Goal: Task Accomplishment & Management: Manage account settings

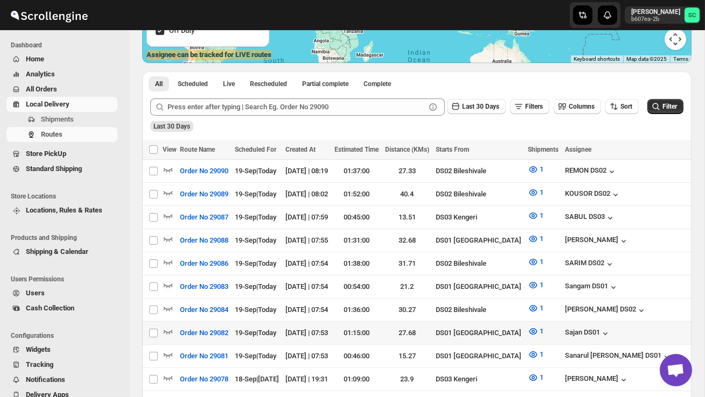
scroll to position [205, 0]
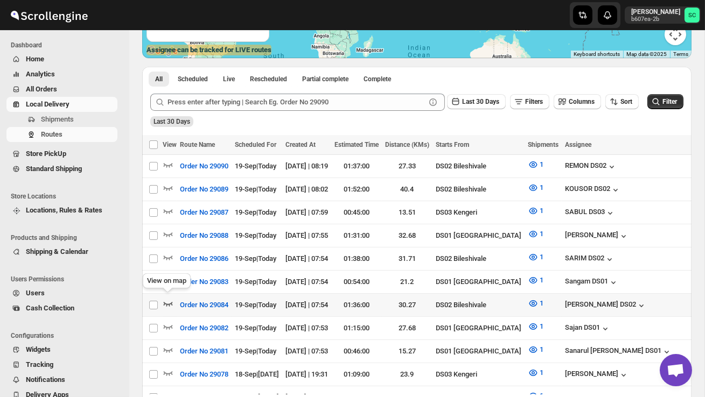
click at [170, 302] on icon "button" at bounding box center [168, 304] width 9 height 4
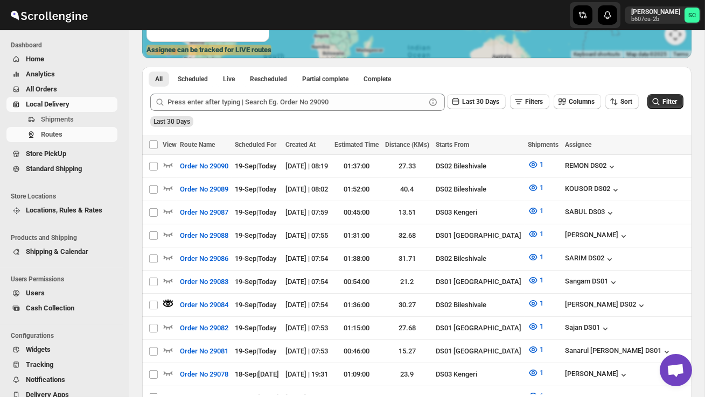
scroll to position [0, 0]
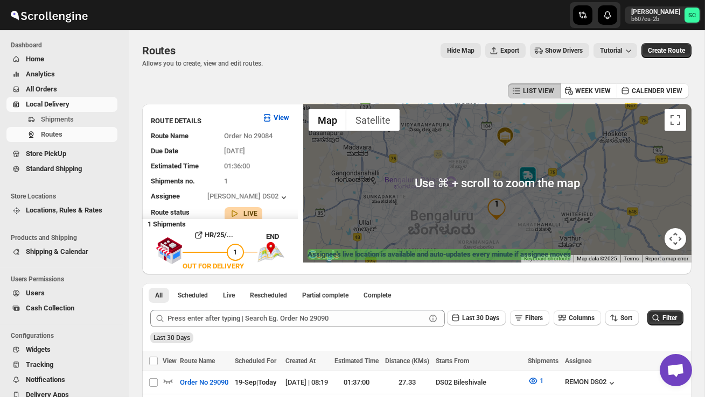
click at [531, 171] on img at bounding box center [528, 177] width 22 height 22
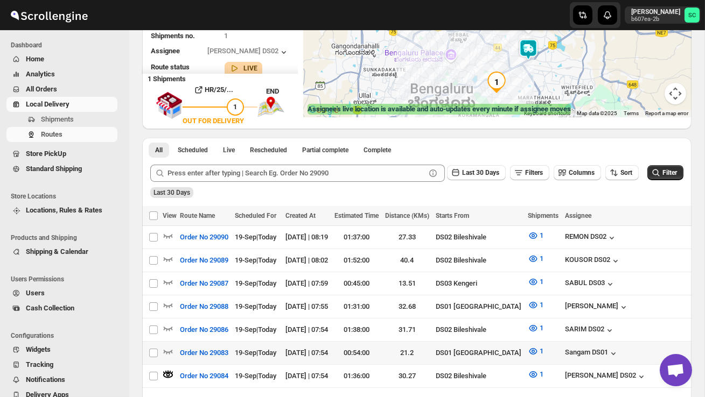
scroll to position [153, 0]
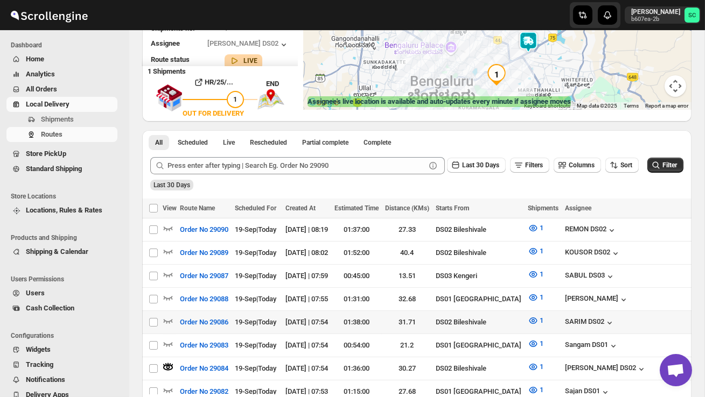
click at [161, 314] on td "Select route" at bounding box center [152, 322] width 20 height 23
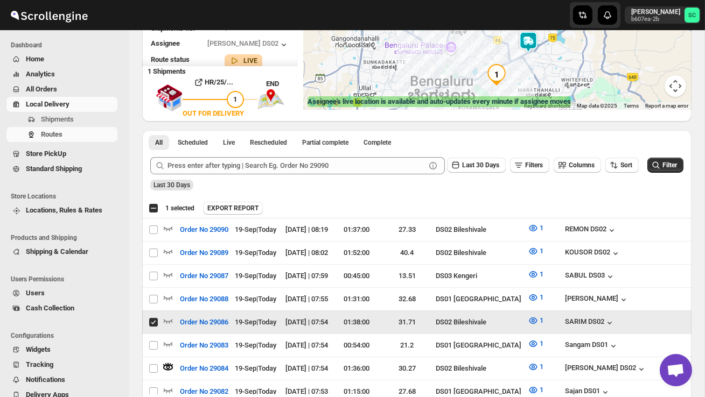
click at [151, 322] on input "Select route" at bounding box center [153, 322] width 9 height 9
checkbox input "false"
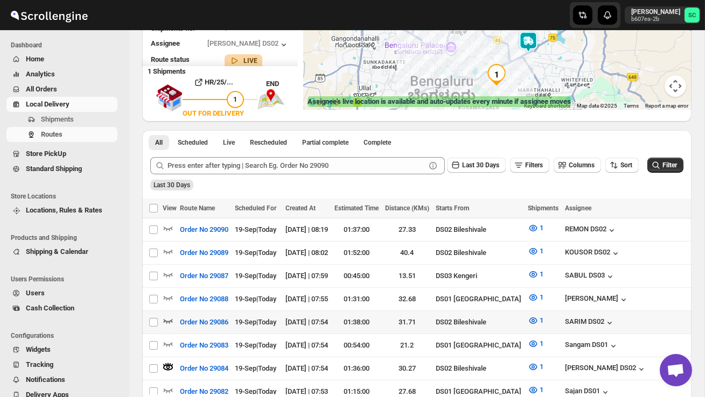
click at [164, 319] on icon "button" at bounding box center [168, 321] width 9 height 4
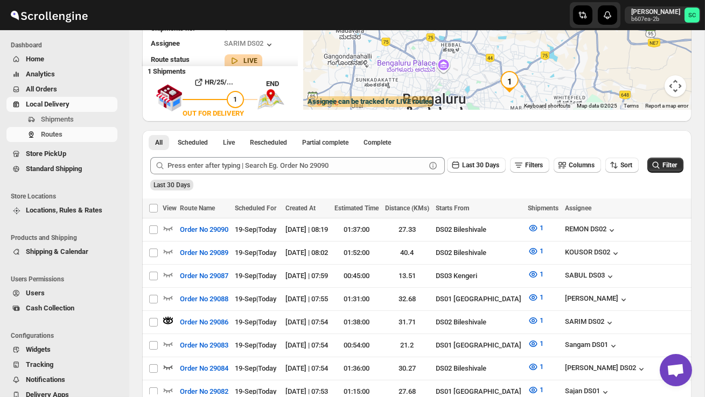
scroll to position [0, 0]
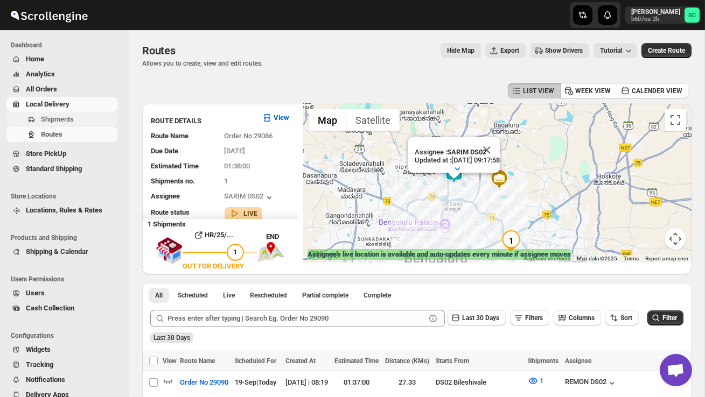
click at [74, 119] on span "Shipments" at bounding box center [57, 119] width 33 height 8
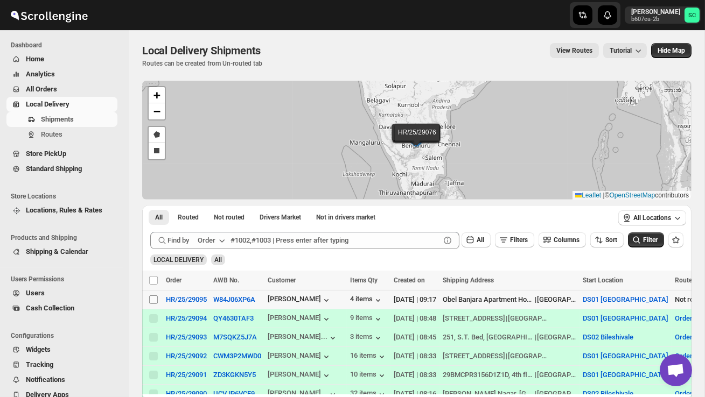
click at [150, 299] on input "Select shipment" at bounding box center [153, 300] width 9 height 9
checkbox input "true"
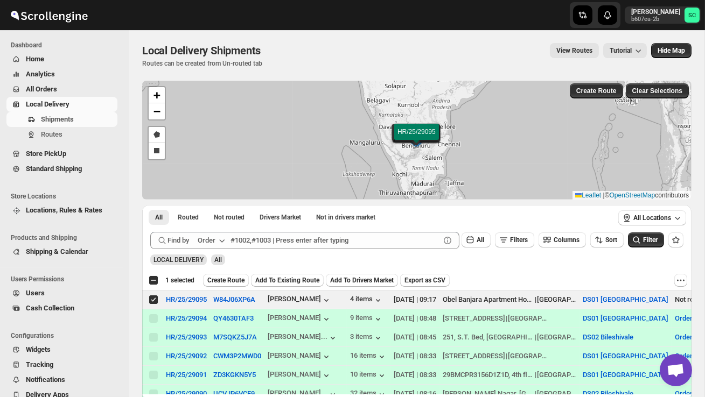
click at [220, 279] on span "Create Route" at bounding box center [225, 280] width 37 height 9
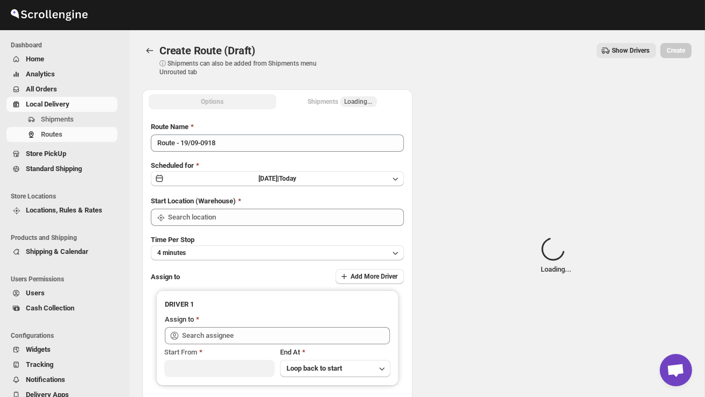
type input "DS01 [GEOGRAPHIC_DATA]"
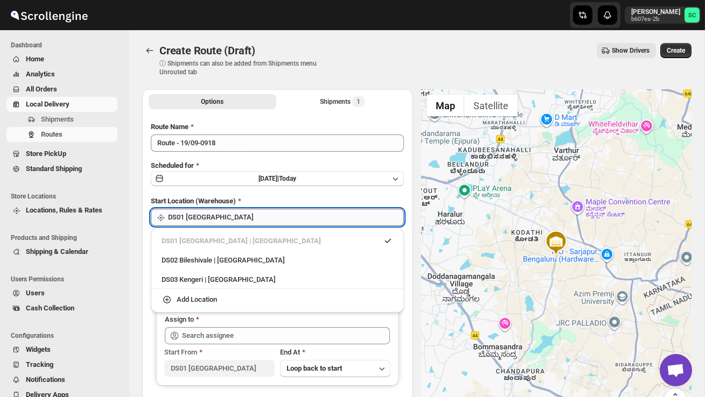
click at [274, 217] on input "DS01 [GEOGRAPHIC_DATA]" at bounding box center [286, 217] width 236 height 17
click at [268, 261] on div "DS02 Bileshivale | Bangalore" at bounding box center [278, 260] width 232 height 11
type input "DS02 Bileshivale"
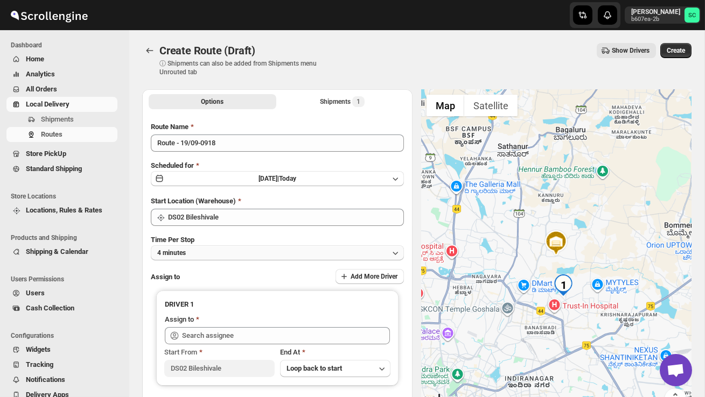
click at [258, 259] on button "4 minutes" at bounding box center [277, 253] width 253 height 15
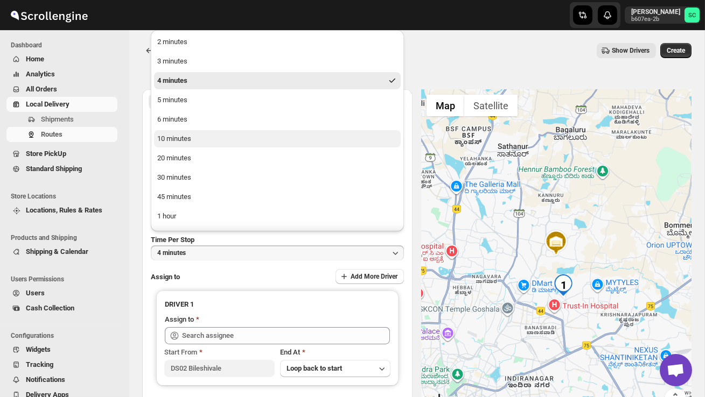
click at [211, 135] on button "10 minutes" at bounding box center [277, 138] width 247 height 17
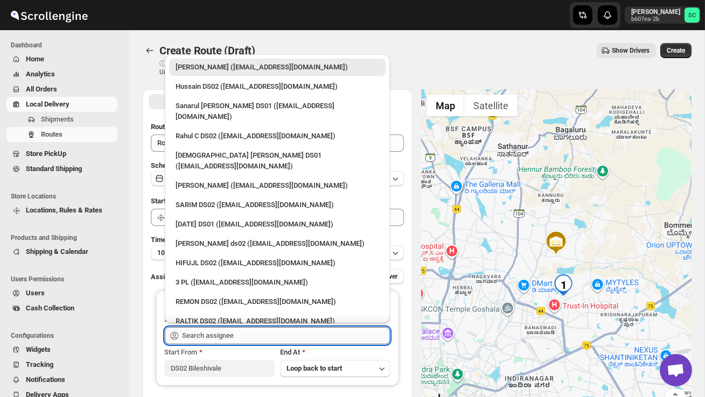
click at [221, 334] on input "text" at bounding box center [286, 335] width 208 height 17
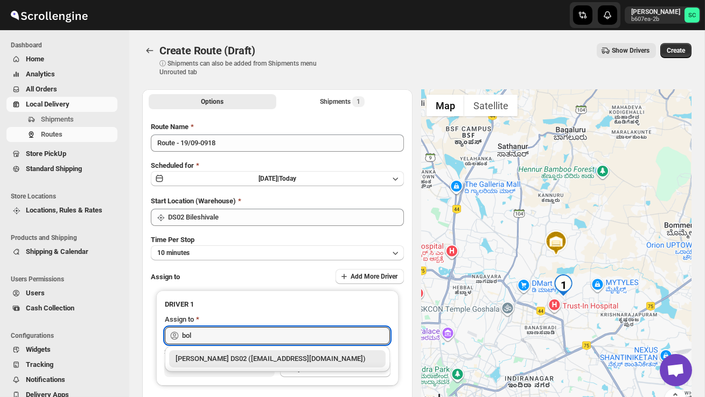
click at [254, 357] on div "[PERSON_NAME] DS02 ([EMAIL_ADDRESS][DOMAIN_NAME])" at bounding box center [278, 359] width 204 height 11
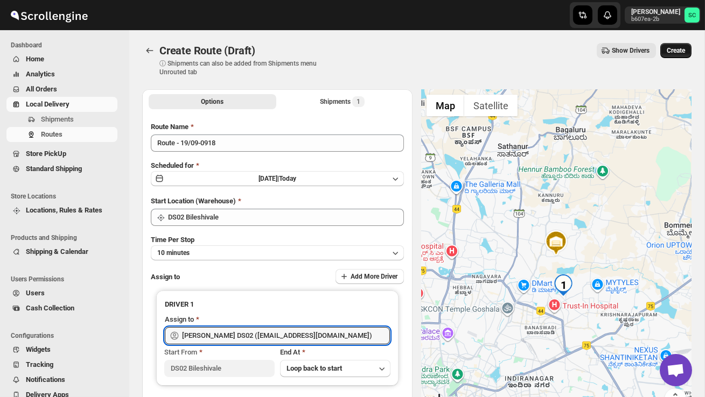
type input "[PERSON_NAME] DS02 ([EMAIL_ADDRESS][DOMAIN_NAME])"
click at [687, 44] on button "Create" at bounding box center [675, 50] width 31 height 15
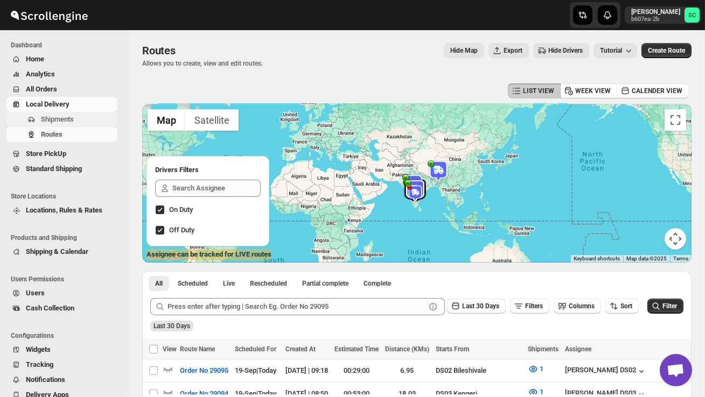
click at [82, 116] on span "Shipments" at bounding box center [78, 119] width 74 height 11
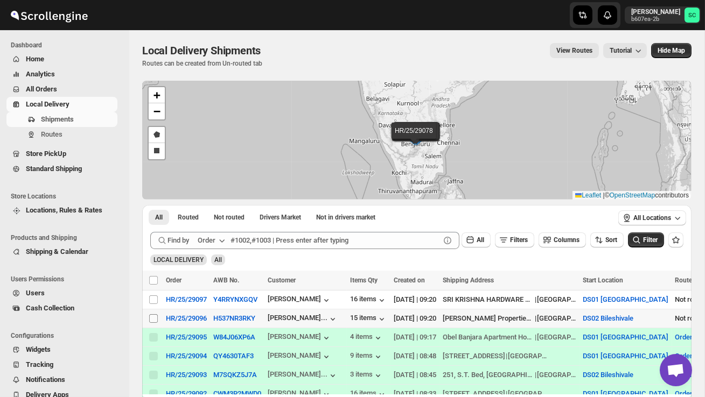
click at [152, 319] on input "Select shipment" at bounding box center [153, 319] width 9 height 9
checkbox input "true"
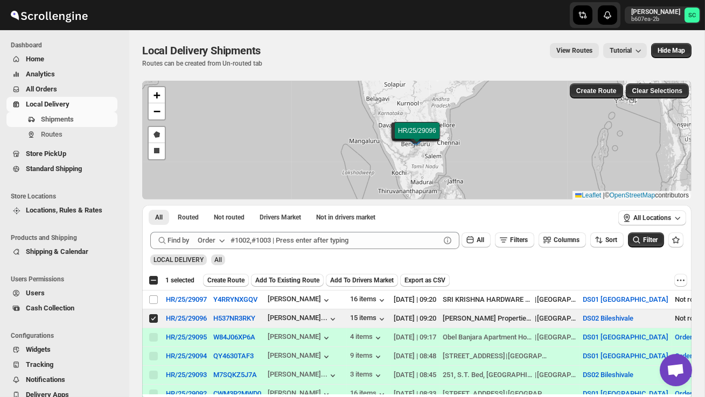
click at [223, 282] on span "Create Route" at bounding box center [225, 280] width 37 height 9
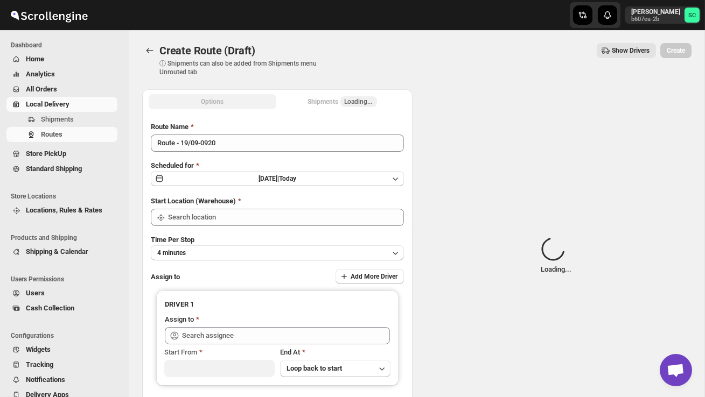
type input "DS02 Bileshivale"
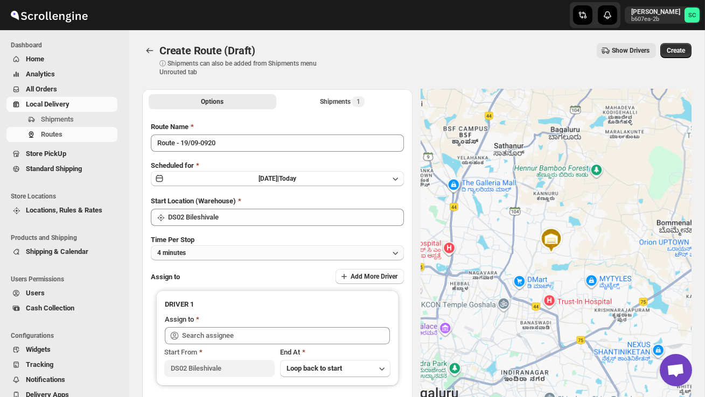
click at [223, 250] on button "4 minutes" at bounding box center [277, 253] width 253 height 15
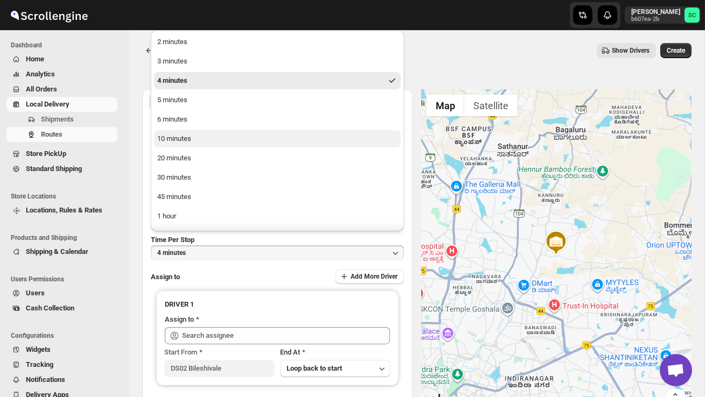
click at [203, 141] on button "10 minutes" at bounding box center [277, 138] width 247 height 17
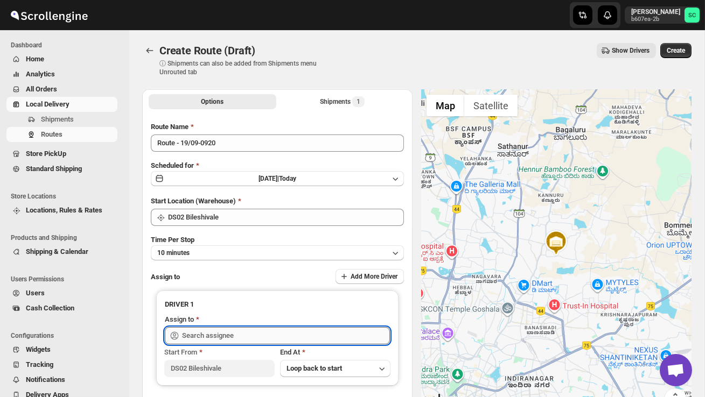
click at [217, 334] on input "text" at bounding box center [286, 335] width 208 height 17
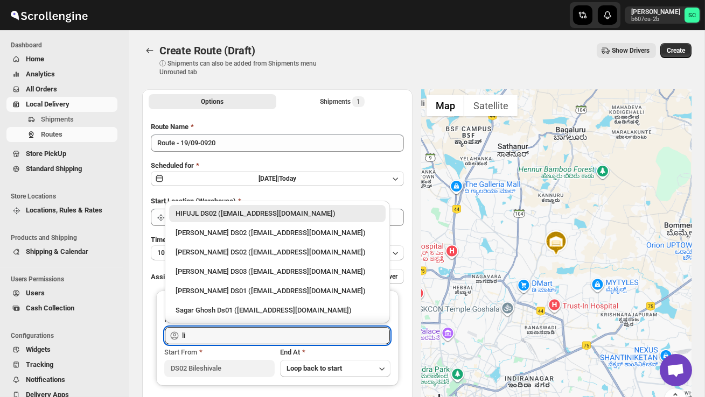
click at [231, 228] on div "[PERSON_NAME] DS02 ([EMAIL_ADDRESS][DOMAIN_NAME])" at bounding box center [278, 233] width 204 height 11
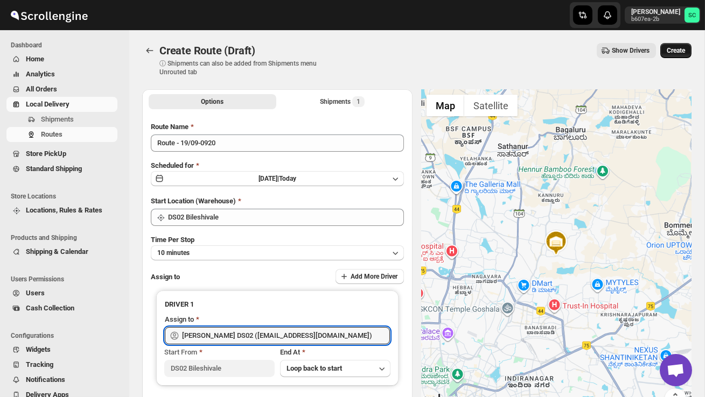
type input "[PERSON_NAME] DS02 ([EMAIL_ADDRESS][DOMAIN_NAME])"
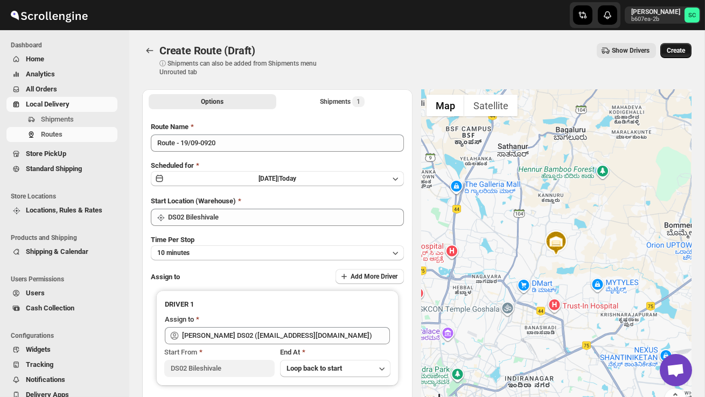
click at [673, 53] on span "Create" at bounding box center [676, 50] width 18 height 9
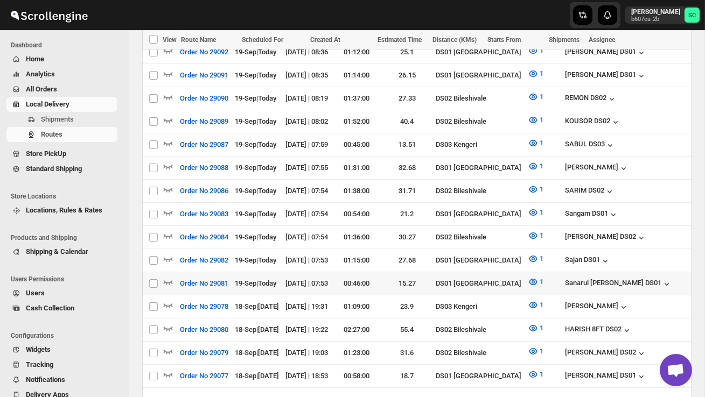
scroll to position [413, 0]
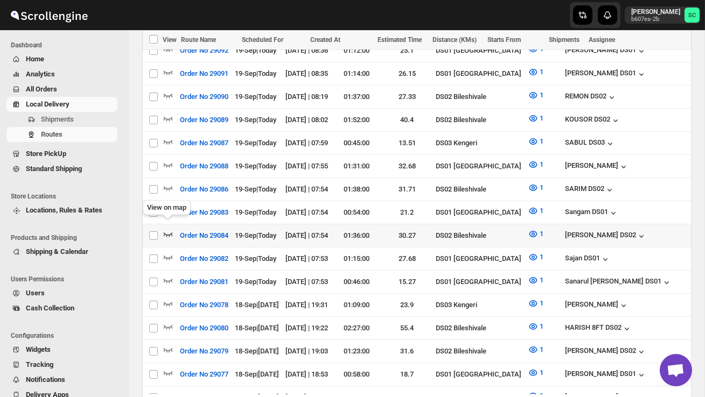
click at [167, 229] on icon "button" at bounding box center [168, 234] width 11 height 11
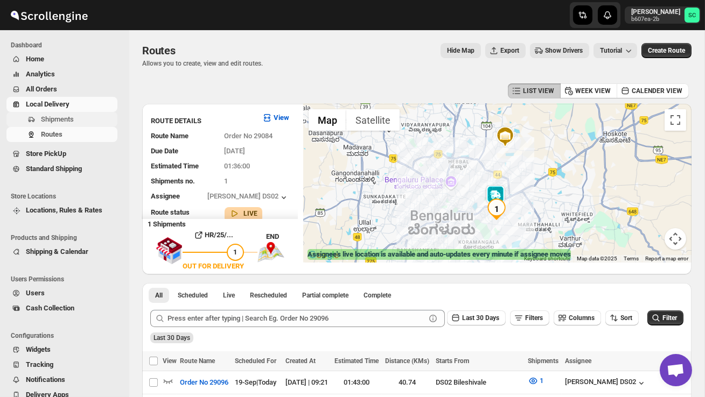
click at [57, 118] on span "Shipments" at bounding box center [57, 119] width 33 height 8
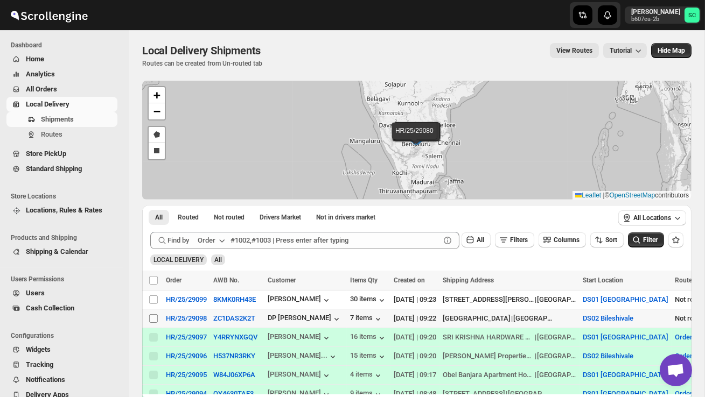
click at [158, 320] on div "Select shipment" at bounding box center [154, 319] width 11 height 10
checkbox input "true"
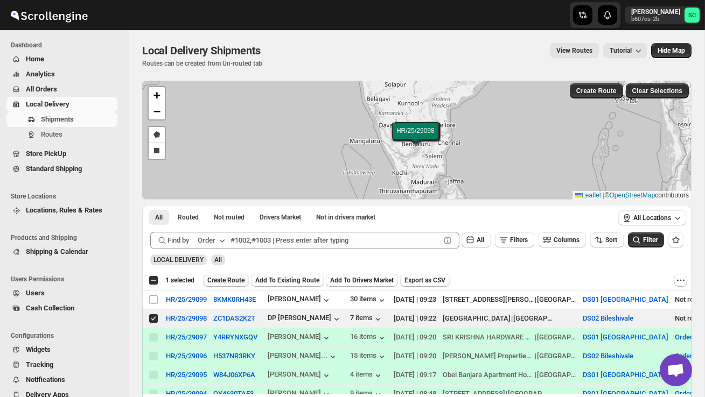
click at [240, 277] on span "Create Route" at bounding box center [225, 280] width 37 height 9
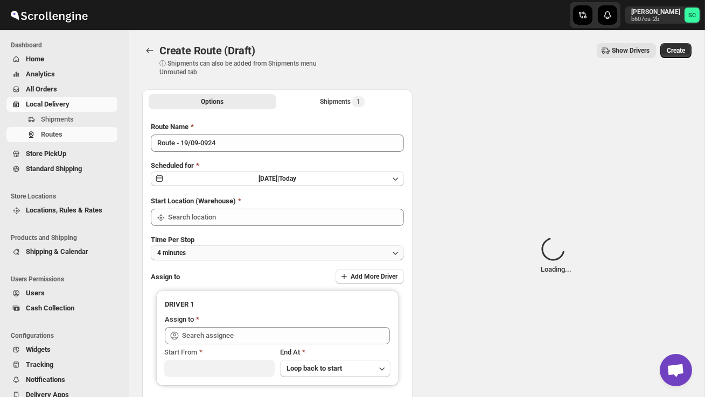
type input "DS02 Bileshivale"
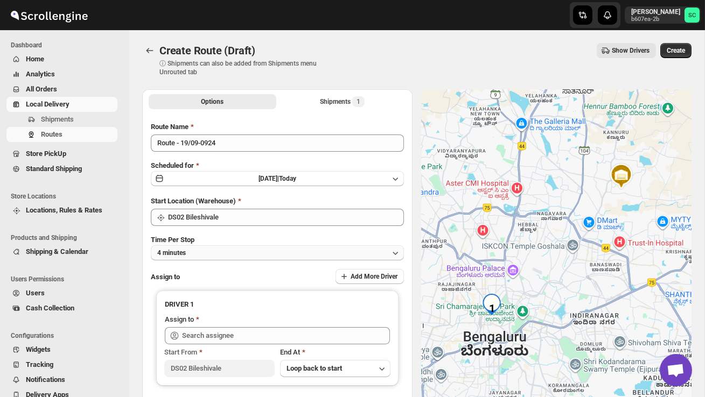
click at [245, 249] on button "4 minutes" at bounding box center [277, 253] width 253 height 15
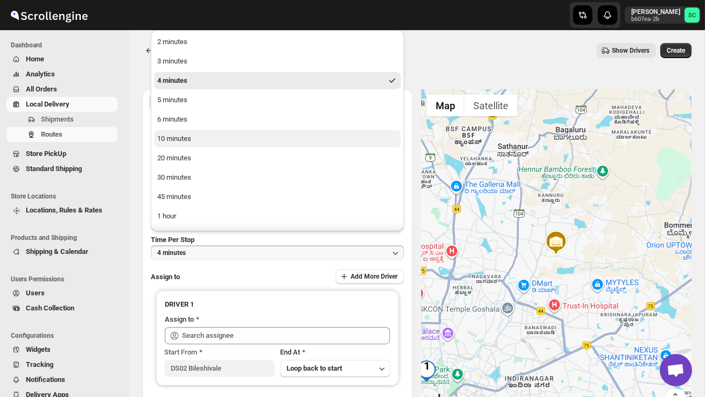
click at [203, 135] on button "10 minutes" at bounding box center [277, 138] width 247 height 17
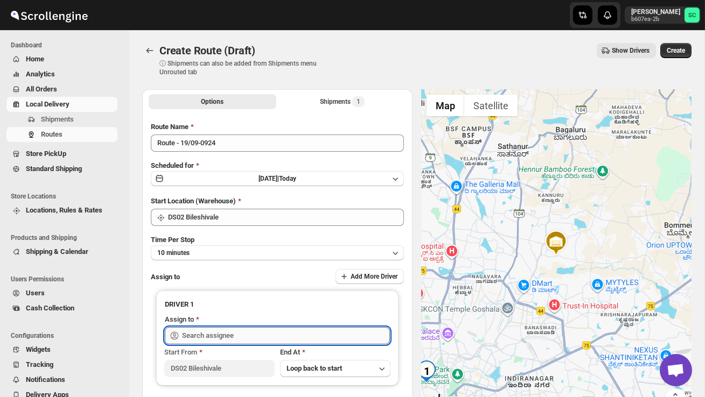
click at [211, 336] on input "text" at bounding box center [286, 335] width 208 height 17
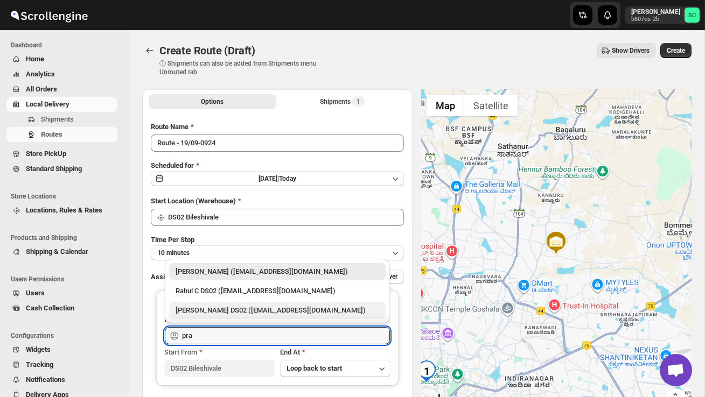
click at [230, 310] on div "[PERSON_NAME] DS02 ([EMAIL_ADDRESS][DOMAIN_NAME])" at bounding box center [278, 310] width 204 height 11
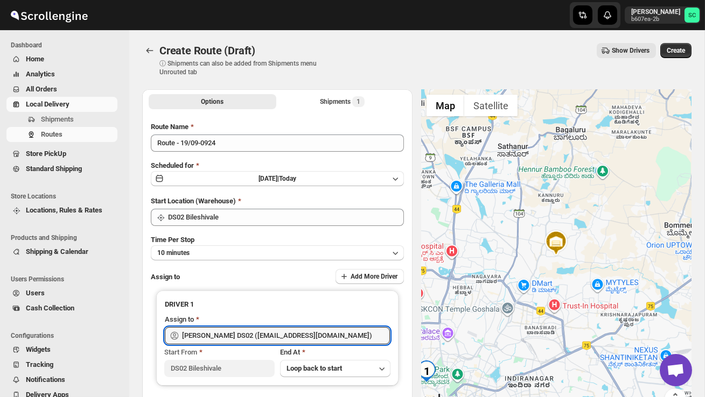
type input "[PERSON_NAME] DS02 ([EMAIL_ADDRESS][DOMAIN_NAME])"
click at [686, 50] on button "Create" at bounding box center [675, 50] width 31 height 15
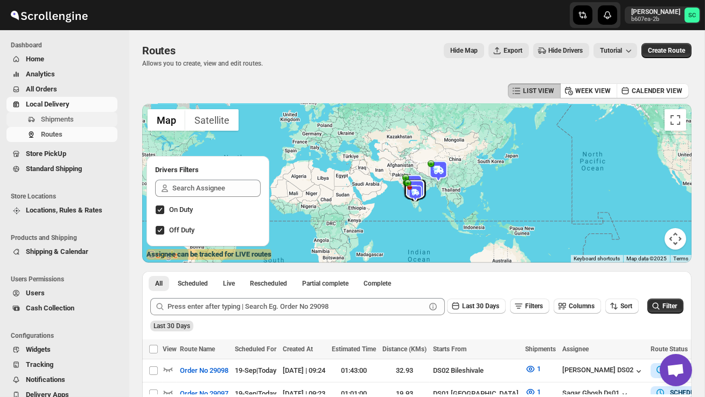
click at [65, 115] on span "Shipments" at bounding box center [57, 119] width 33 height 8
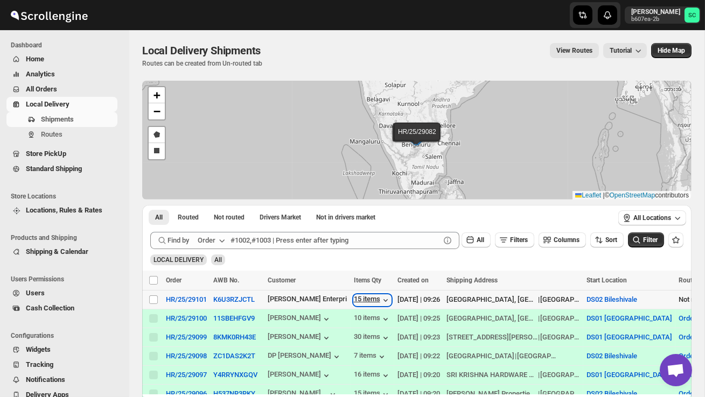
click at [381, 304] on div "15 items" at bounding box center [372, 300] width 37 height 11
click at [152, 301] on input "Select shipment" at bounding box center [153, 300] width 9 height 9
checkbox input "true"
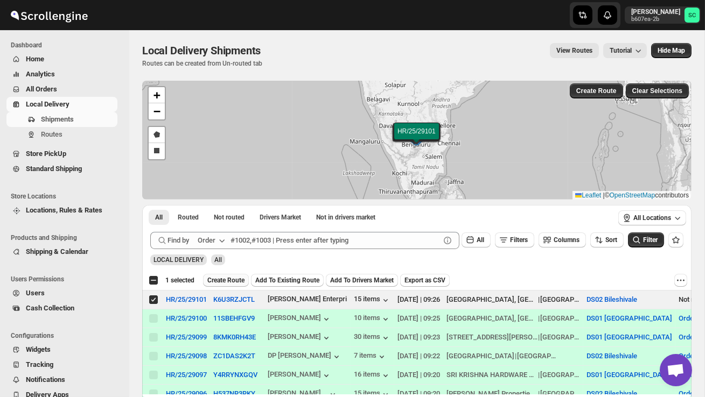
click at [210, 281] on span "Create Route" at bounding box center [225, 280] width 37 height 9
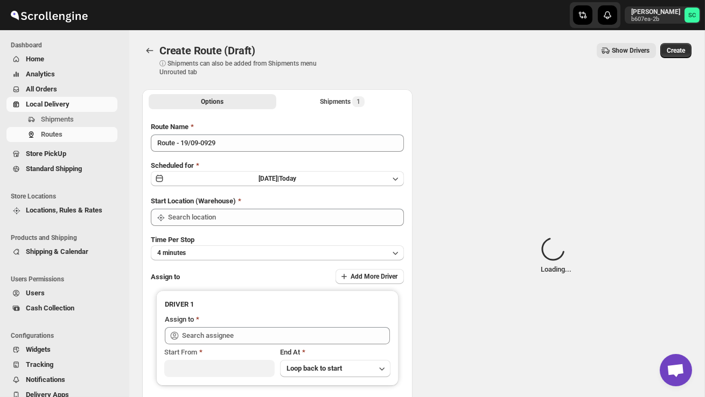
type input "DS02 Bileshivale"
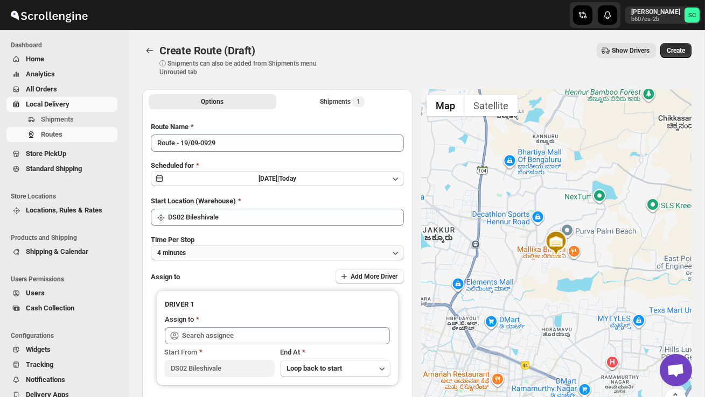
click at [247, 248] on button "4 minutes" at bounding box center [277, 253] width 253 height 15
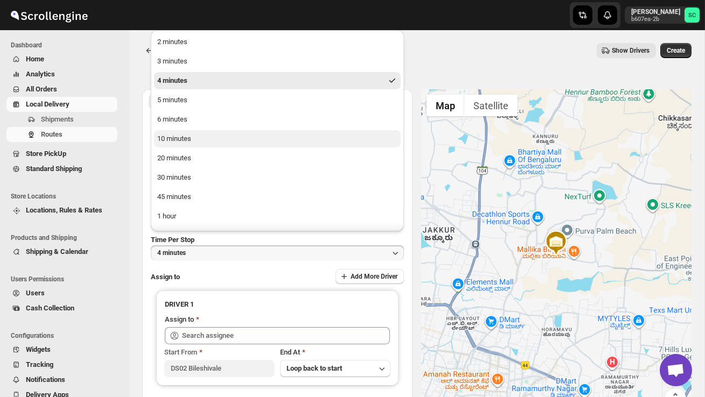
click at [188, 143] on div "10 minutes" at bounding box center [174, 139] width 34 height 11
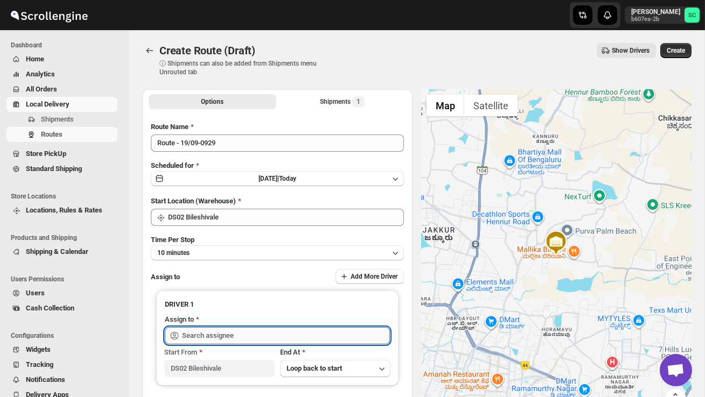
click at [218, 334] on input "text" at bounding box center [286, 335] width 208 height 17
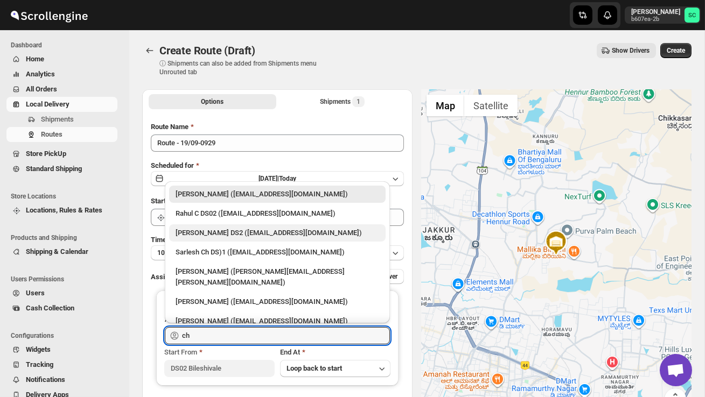
click at [236, 239] on div "[PERSON_NAME] DS2 ([EMAIL_ADDRESS][DOMAIN_NAME])" at bounding box center [277, 233] width 217 height 17
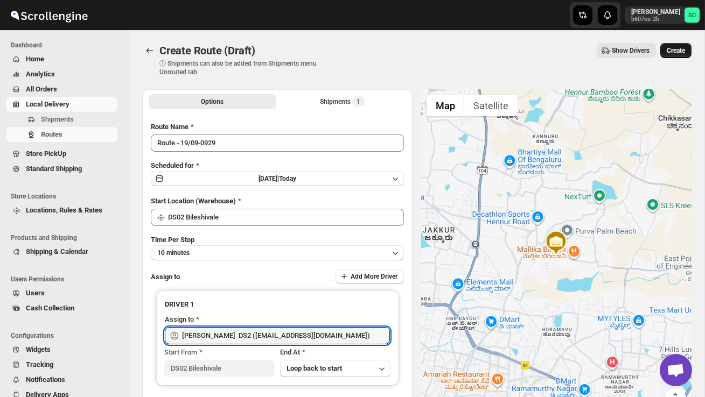
type input "[PERSON_NAME] DS2 ([EMAIL_ADDRESS][DOMAIN_NAME])"
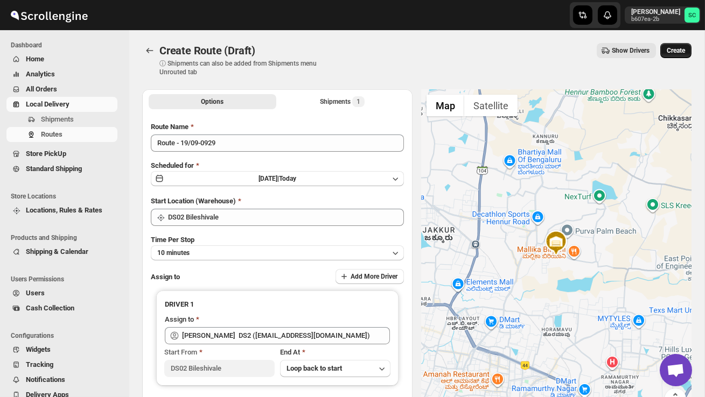
click at [681, 48] on span "Create" at bounding box center [676, 50] width 18 height 9
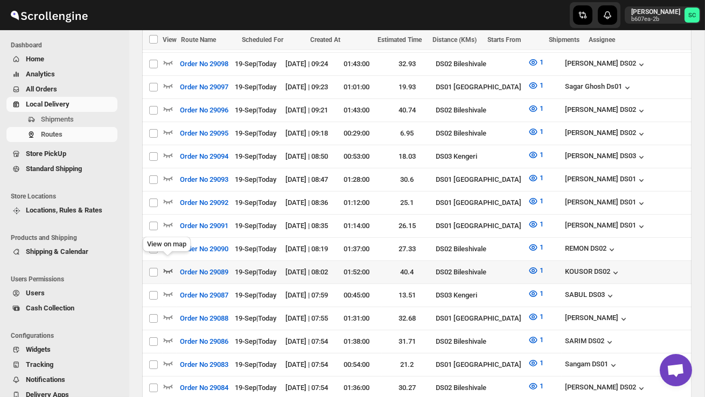
click at [170, 266] on icon "button" at bounding box center [168, 271] width 11 height 11
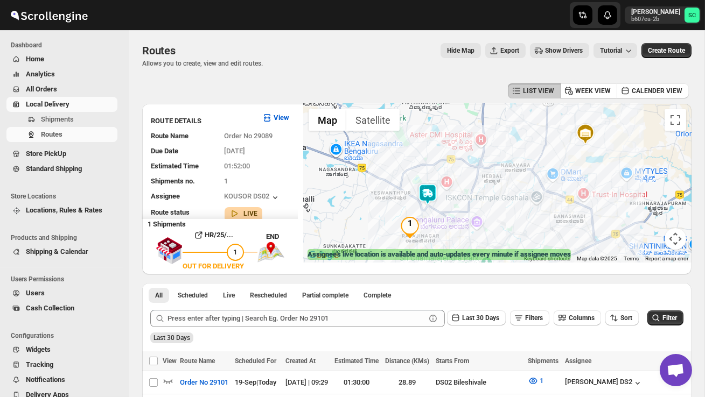
click at [431, 187] on img at bounding box center [428, 195] width 22 height 22
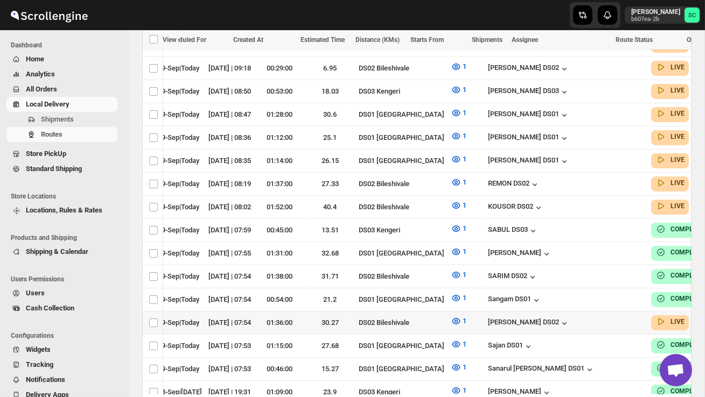
scroll to position [0, 11]
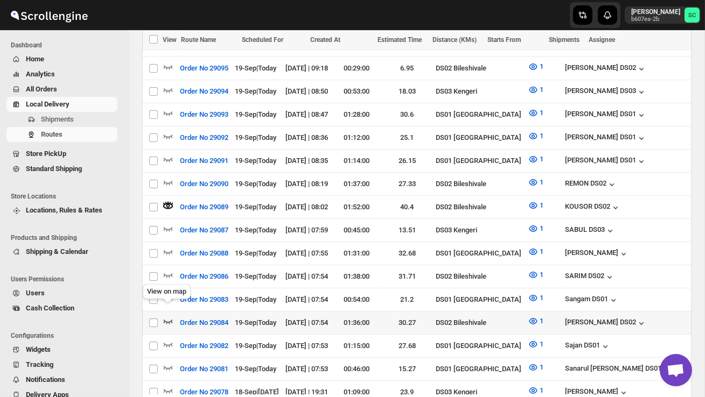
click at [168, 316] on icon "button" at bounding box center [168, 321] width 11 height 11
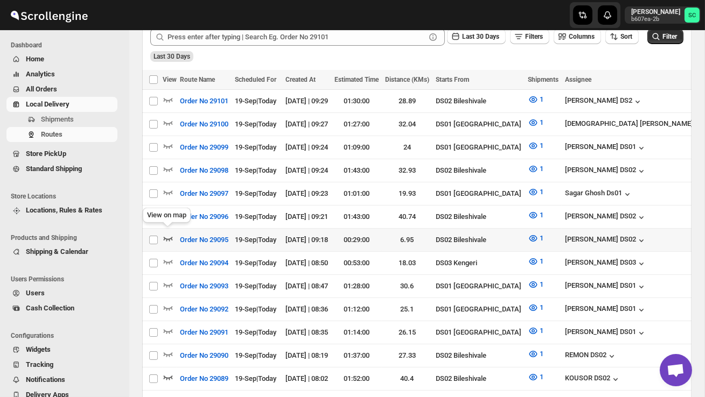
click at [168, 233] on icon "button" at bounding box center [168, 238] width 11 height 11
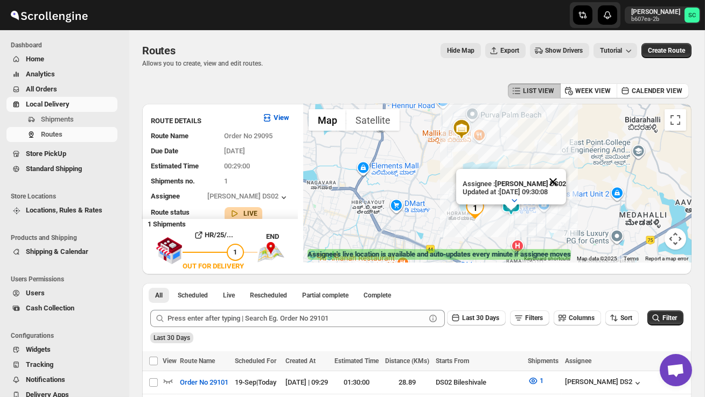
click at [560, 183] on button "Close" at bounding box center [553, 182] width 26 height 26
click at [513, 201] on img at bounding box center [511, 207] width 22 height 22
click at [511, 199] on img at bounding box center [511, 207] width 22 height 22
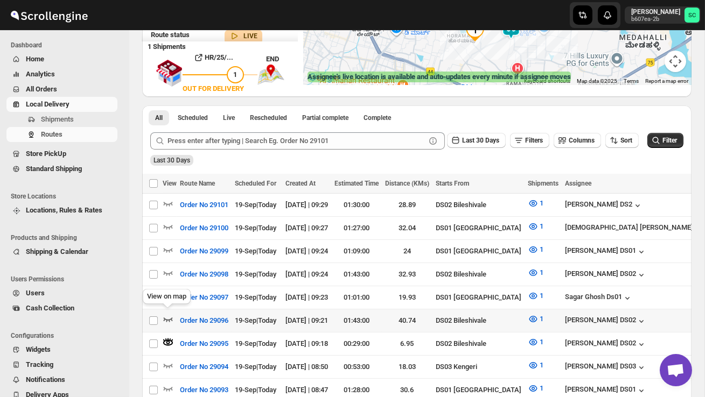
click at [169, 316] on icon "button" at bounding box center [168, 319] width 11 height 11
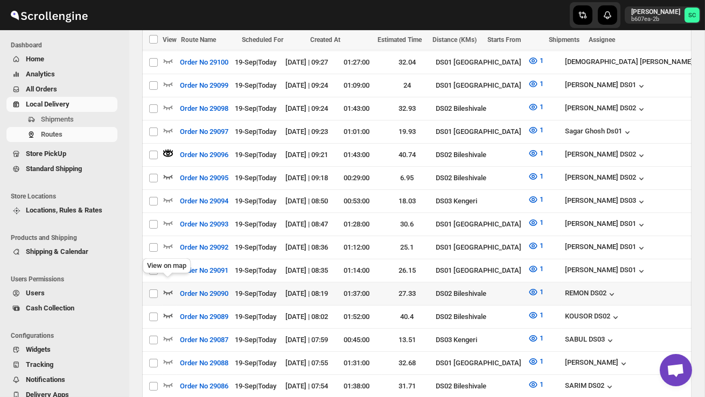
click at [167, 287] on icon "button" at bounding box center [168, 292] width 11 height 11
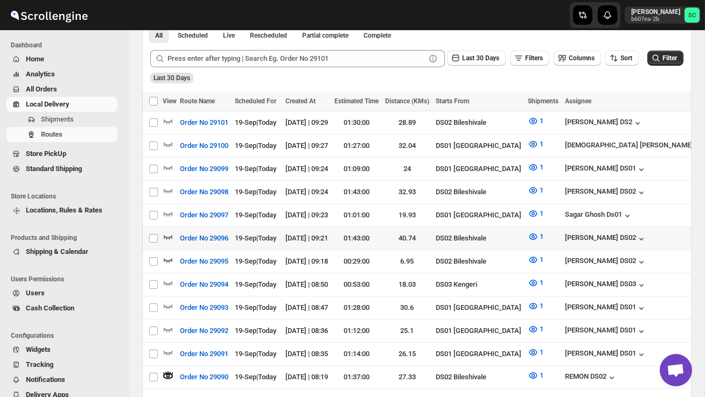
scroll to position [0, 0]
click at [72, 116] on span "Shipments" at bounding box center [57, 119] width 33 height 8
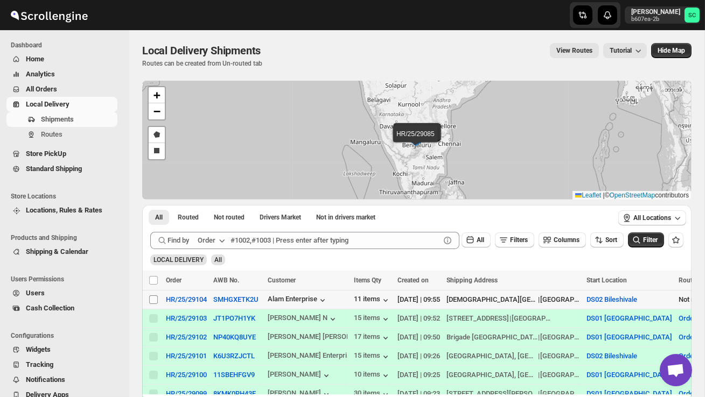
click at [152, 299] on input "Select shipment" at bounding box center [153, 300] width 9 height 9
checkbox input "true"
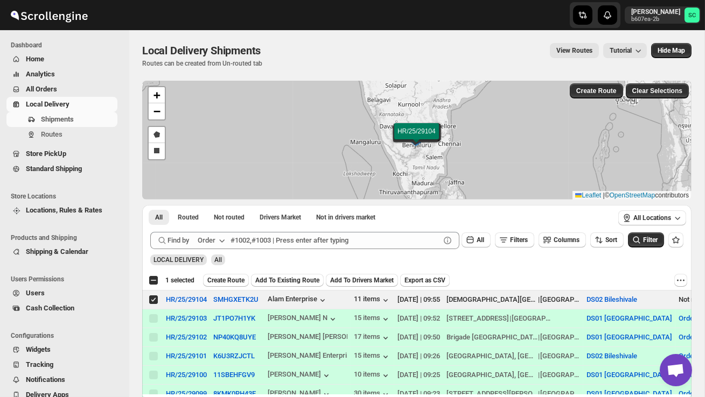
click at [228, 278] on span "Create Route" at bounding box center [225, 280] width 37 height 9
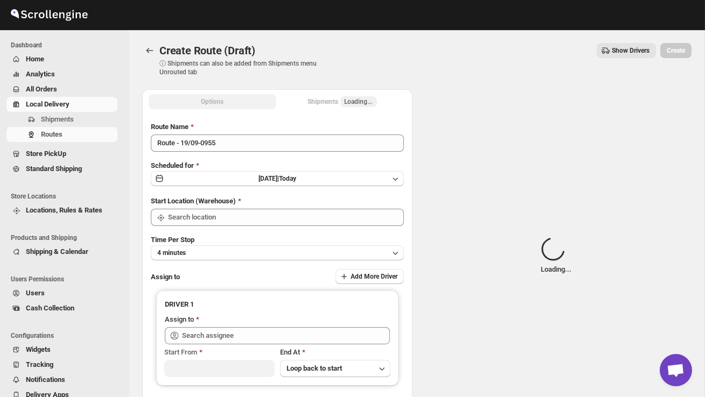
type input "DS02 Bileshivale"
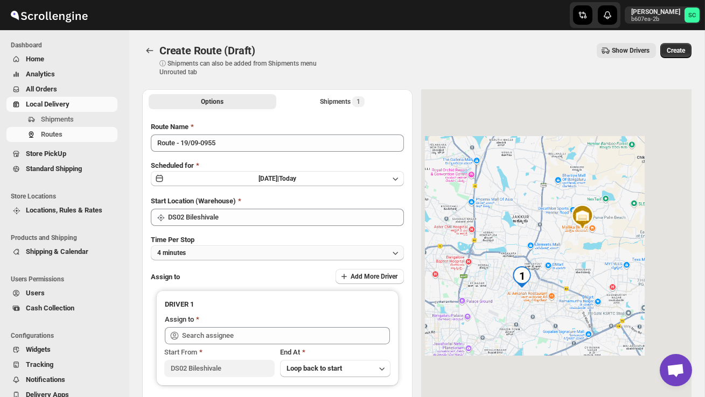
click at [229, 249] on button "4 minutes" at bounding box center [277, 253] width 253 height 15
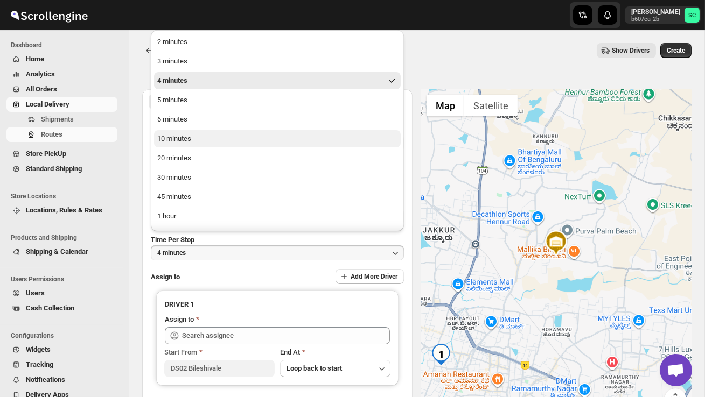
click at [183, 133] on button "10 minutes" at bounding box center [277, 138] width 247 height 17
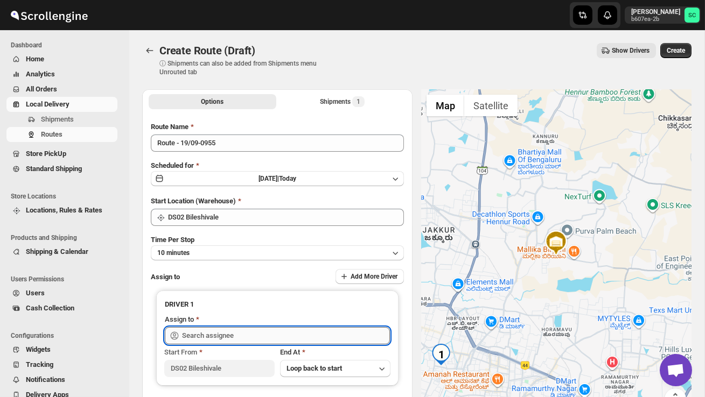
click at [224, 333] on input "text" at bounding box center [286, 335] width 208 height 17
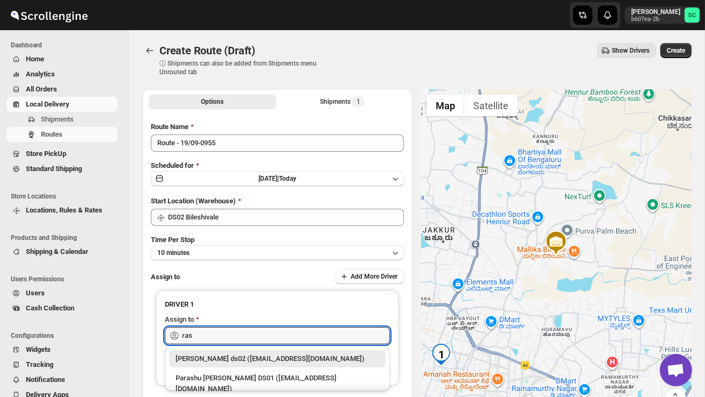
click at [248, 358] on div "[PERSON_NAME] ds02 ([EMAIL_ADDRESS][DOMAIN_NAME])" at bounding box center [278, 359] width 204 height 11
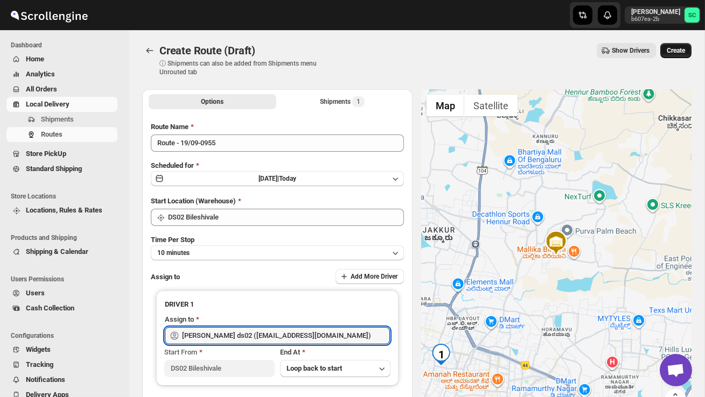
type input "[PERSON_NAME] ds02 ([EMAIL_ADDRESS][DOMAIN_NAME])"
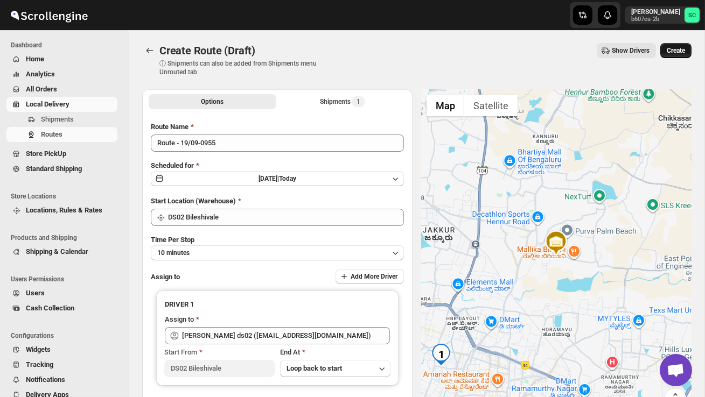
click at [682, 51] on span "Create" at bounding box center [676, 50] width 18 height 9
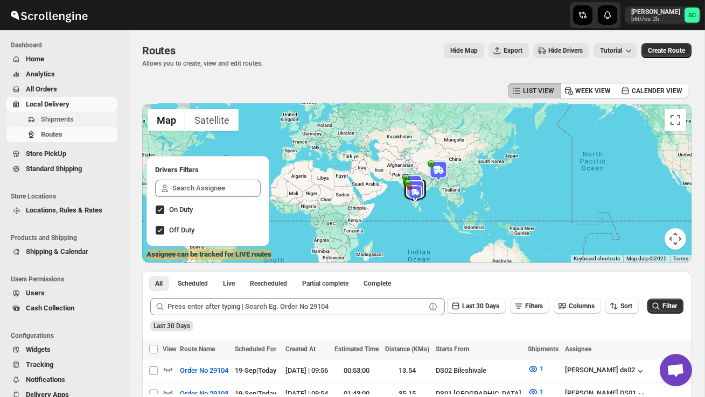
click at [57, 116] on span "Shipments" at bounding box center [57, 119] width 33 height 8
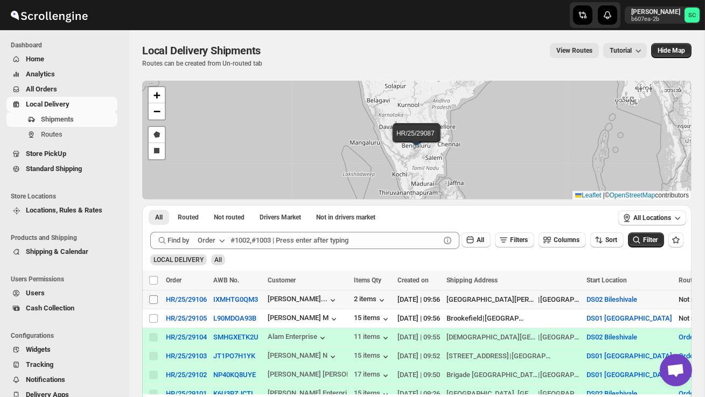
click at [151, 298] on input "Select shipment" at bounding box center [153, 300] width 9 height 9
checkbox input "true"
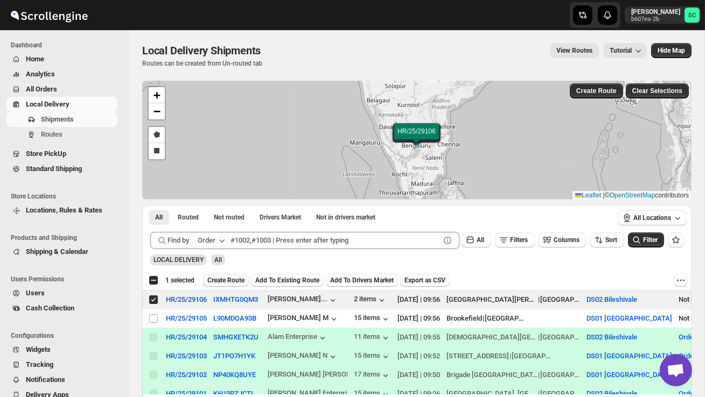
click at [229, 284] on span "Create Route" at bounding box center [225, 280] width 37 height 9
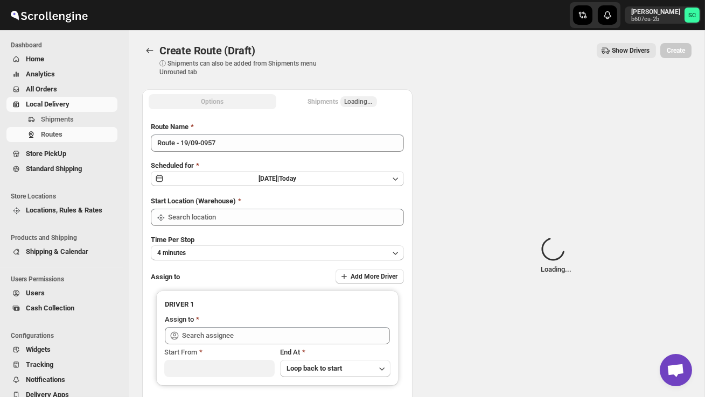
type input "DS02 Bileshivale"
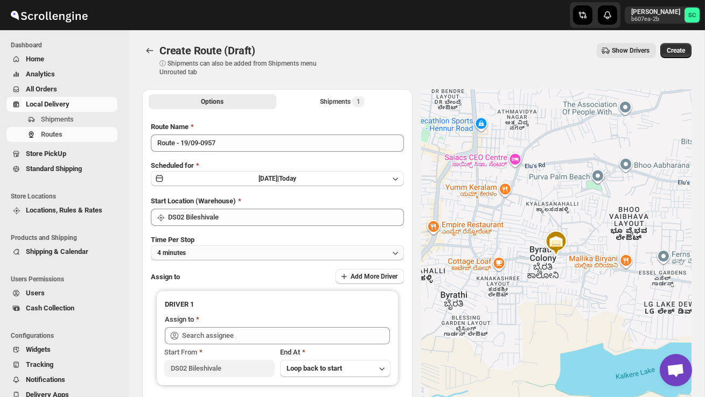
click at [242, 250] on button "4 minutes" at bounding box center [277, 253] width 253 height 15
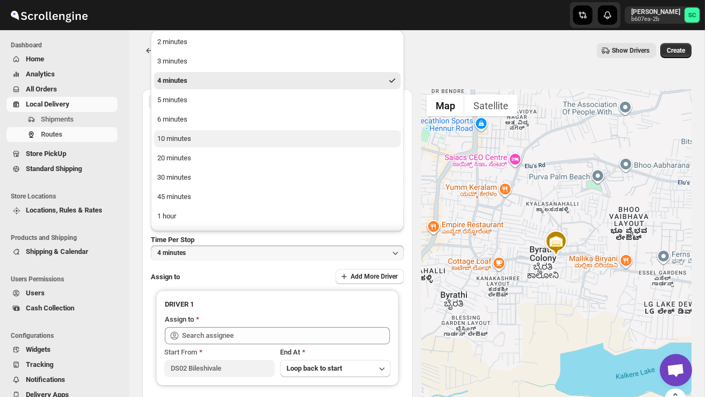
click at [194, 136] on button "10 minutes" at bounding box center [277, 138] width 247 height 17
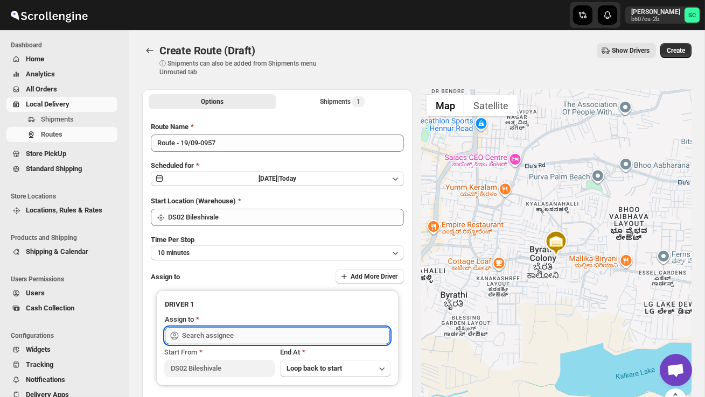
click at [201, 333] on input "text" at bounding box center [286, 335] width 208 height 17
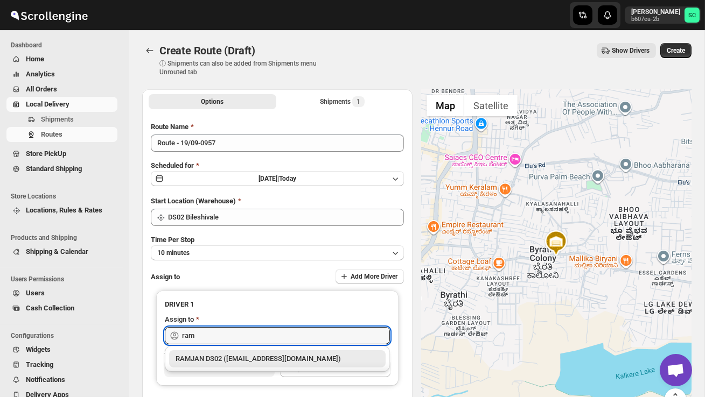
click at [228, 359] on div "RAMJAN DS02 ([EMAIL_ADDRESS][DOMAIN_NAME])" at bounding box center [278, 359] width 204 height 11
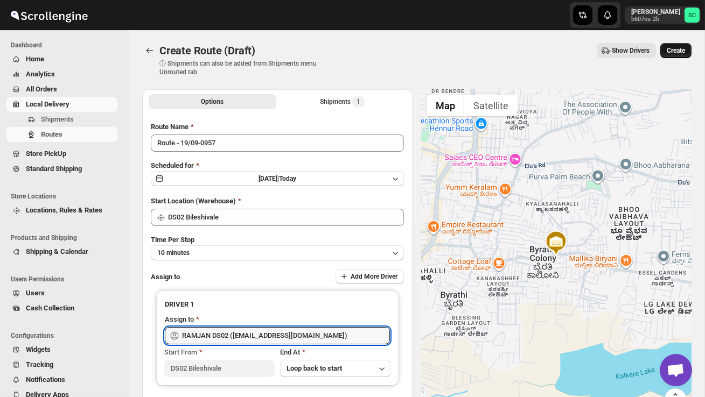
type input "RAMJAN DS02 ([EMAIL_ADDRESS][DOMAIN_NAME])"
click at [661, 55] on button "Create" at bounding box center [675, 50] width 31 height 15
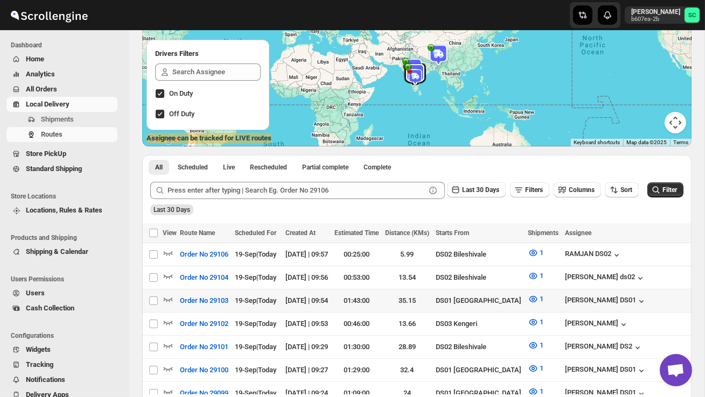
scroll to position [118, 0]
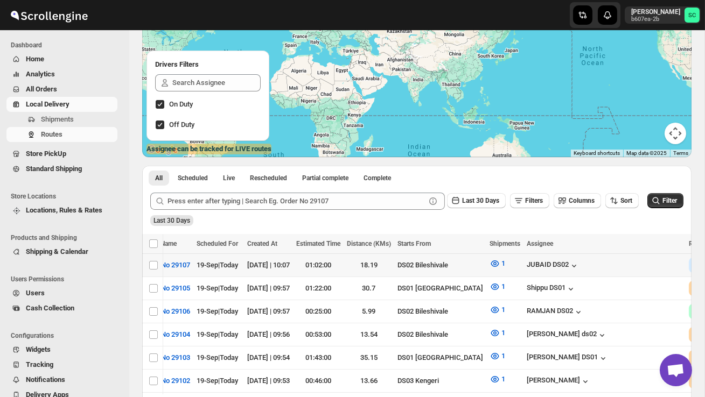
scroll to position [0, 123]
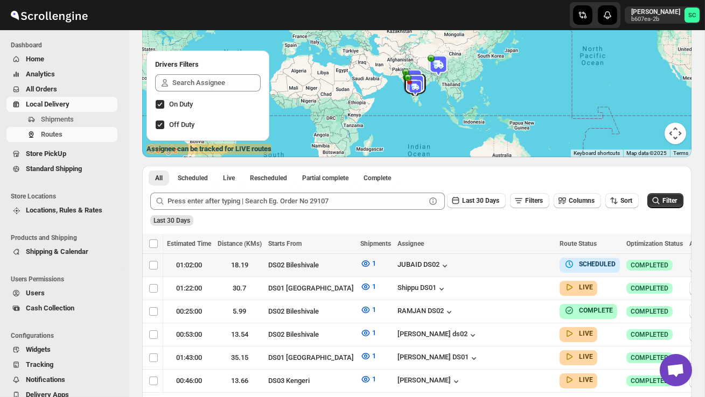
click at [692, 261] on icon "button" at bounding box center [697, 265] width 11 height 11
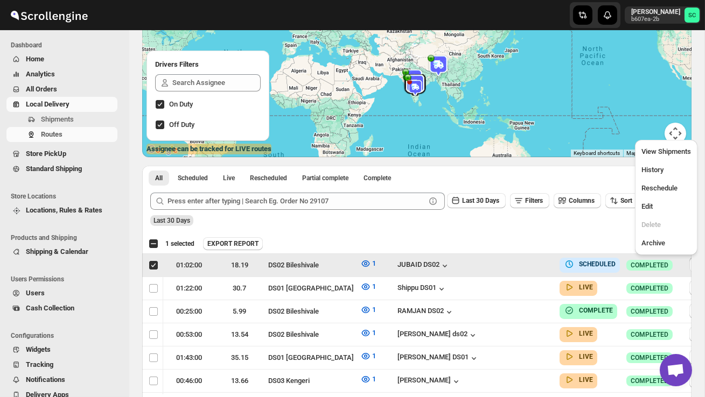
scroll to position [0, 1]
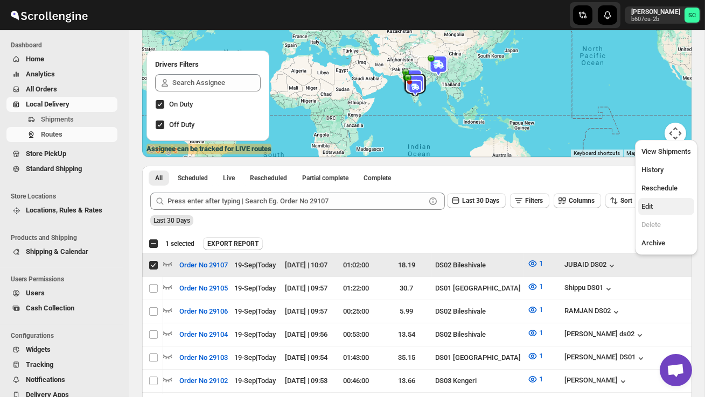
click at [657, 206] on span "Edit" at bounding box center [666, 206] width 50 height 11
checkbox input "false"
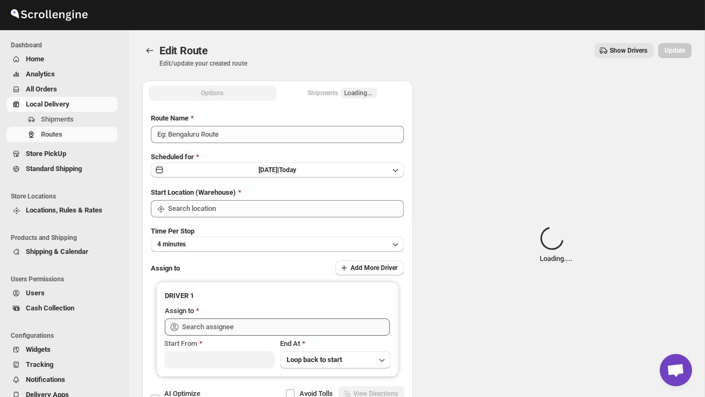
type input "Order No 29107"
type input "DS02 Bileshivale"
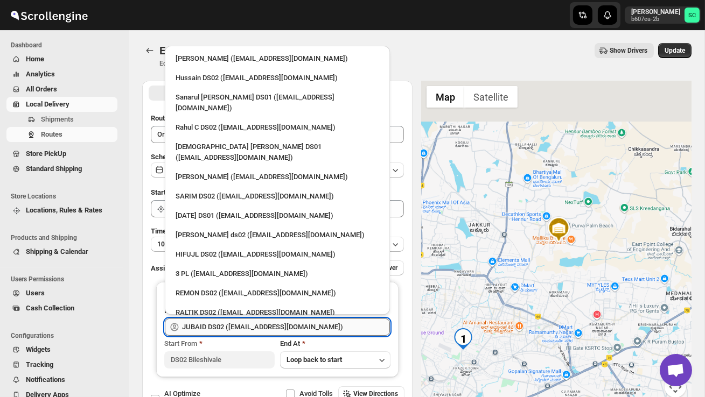
click at [336, 331] on input "JUBAID DS02 ([EMAIL_ADDRESS][DOMAIN_NAME])" at bounding box center [286, 327] width 208 height 17
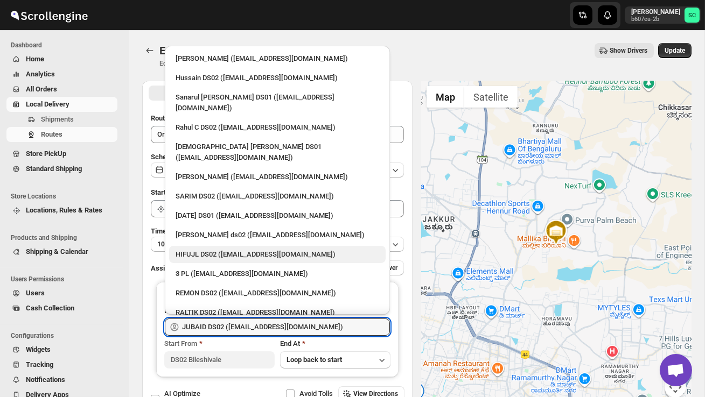
click at [229, 246] on div "HIFUJL DS02 ([EMAIL_ADDRESS][DOMAIN_NAME])" at bounding box center [277, 254] width 217 height 17
type input "HIFUJL DS02 ([EMAIL_ADDRESS][DOMAIN_NAME])"
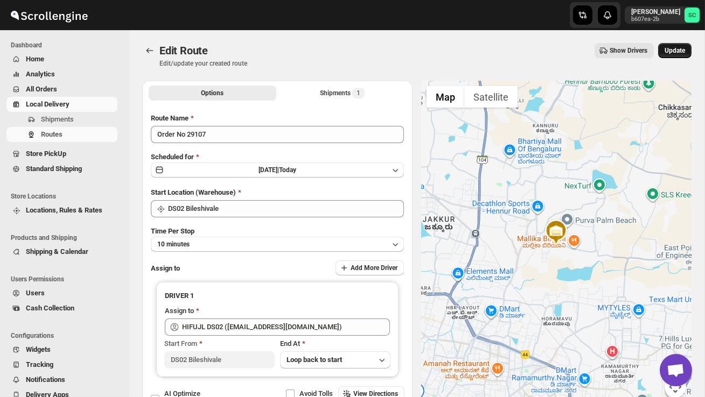
click at [682, 48] on span "Update" at bounding box center [675, 50] width 20 height 9
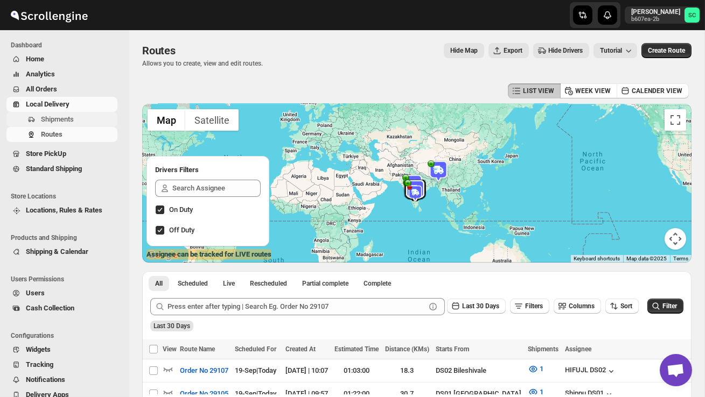
click at [75, 124] on span "Shipments" at bounding box center [78, 119] width 74 height 11
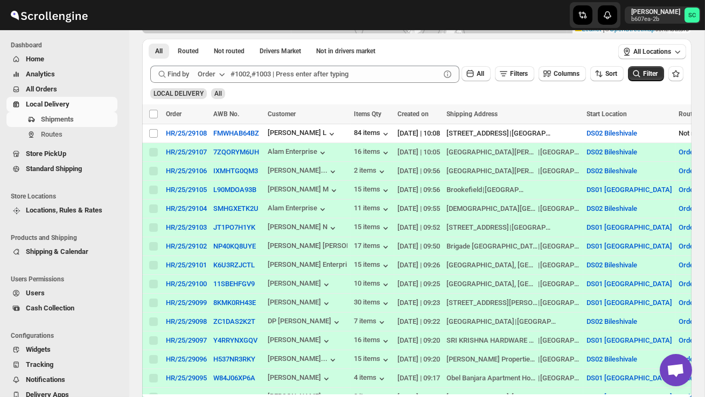
scroll to position [111, 0]
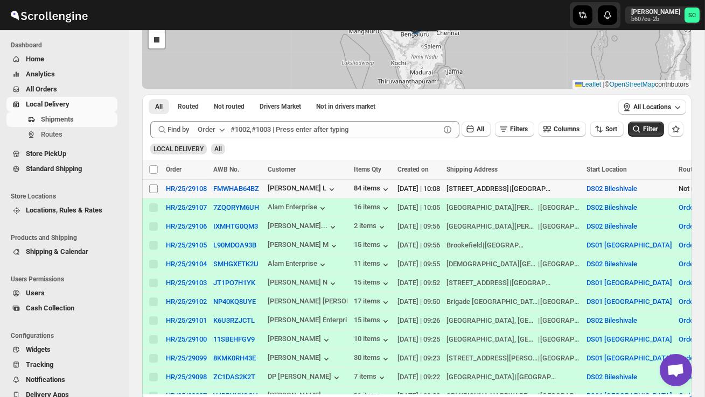
click at [151, 189] on input "Select shipment" at bounding box center [153, 189] width 9 height 9
checkbox input "true"
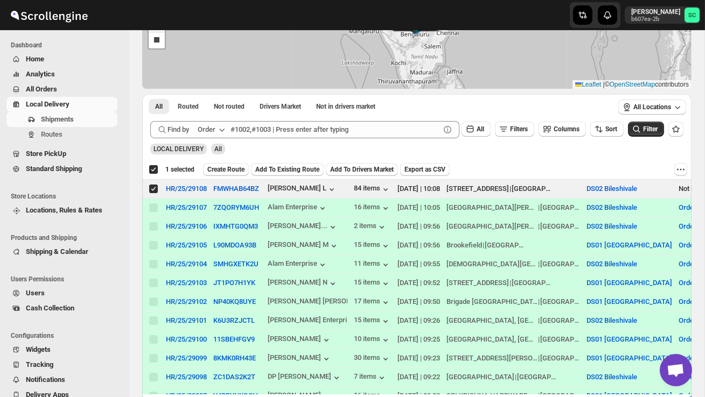
click at [234, 176] on div "Deselect shipment 1 selected Create Route Add To Existing Route Add To Drivers …" at bounding box center [416, 169] width 549 height 19
click at [230, 166] on span "Create Route" at bounding box center [225, 169] width 37 height 9
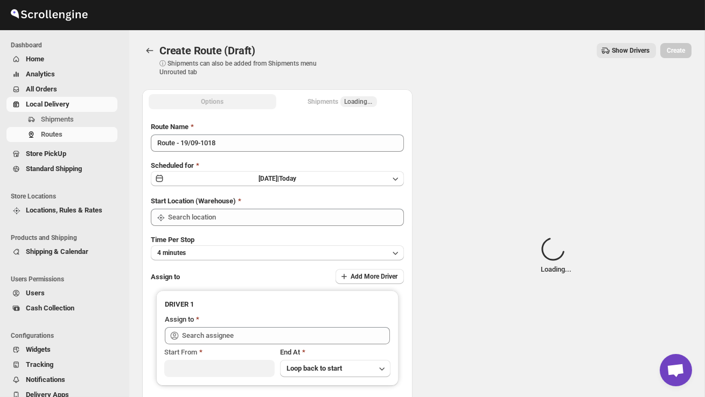
type input "DS02 Bileshivale"
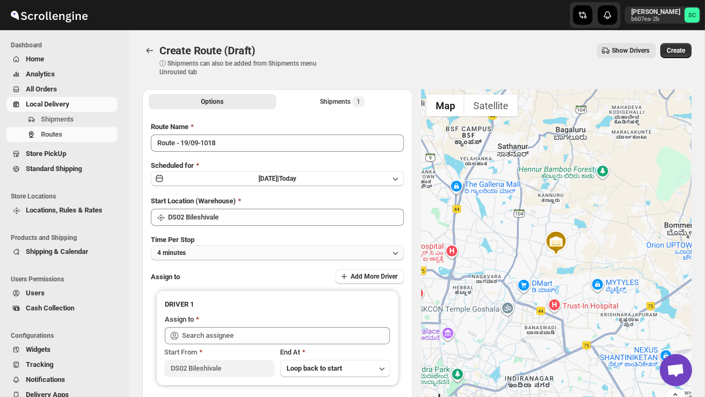
click at [249, 253] on button "4 minutes" at bounding box center [277, 253] width 253 height 15
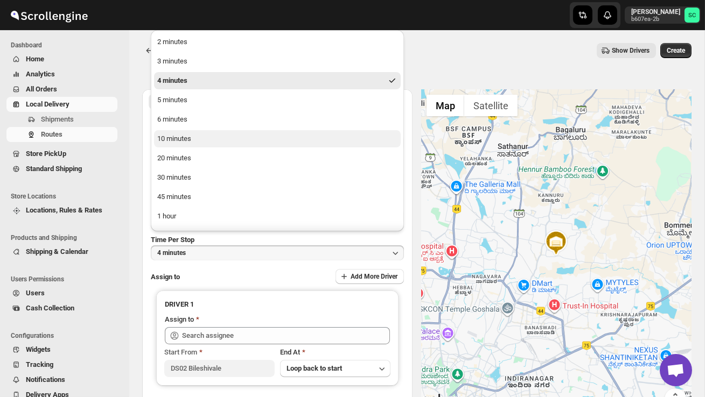
click at [197, 141] on button "10 minutes" at bounding box center [277, 138] width 247 height 17
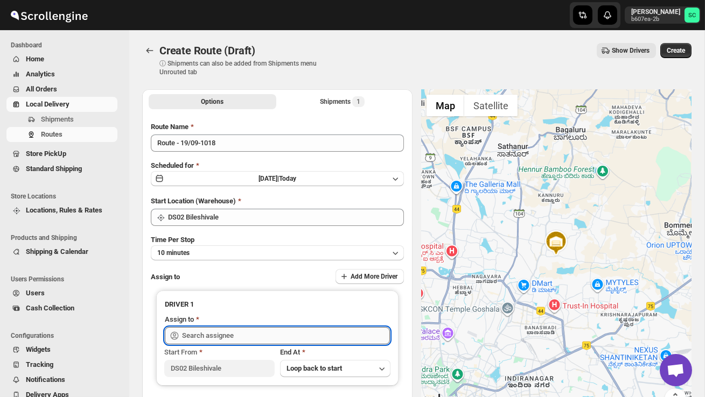
click at [216, 334] on input "text" at bounding box center [286, 335] width 208 height 17
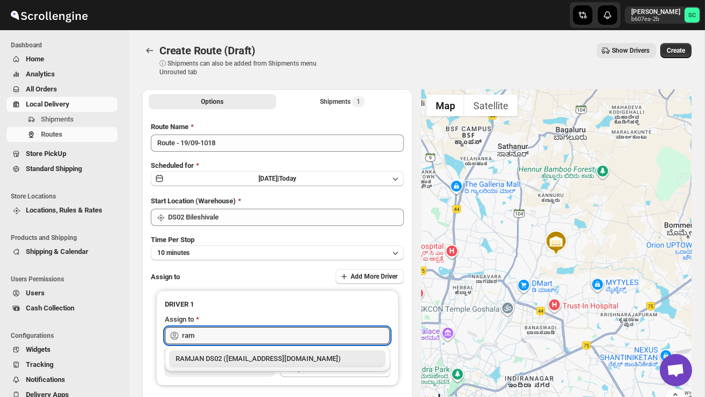
click at [245, 357] on div "RAMJAN DS02 ([EMAIL_ADDRESS][DOMAIN_NAME])" at bounding box center [278, 359] width 204 height 11
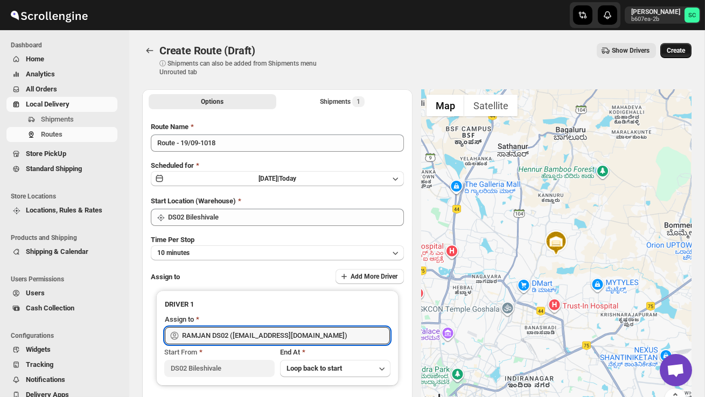
type input "RAMJAN DS02 ([EMAIL_ADDRESS][DOMAIN_NAME])"
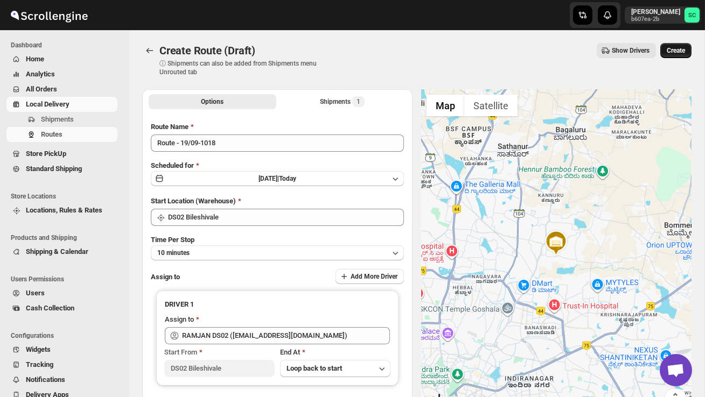
click at [678, 52] on span "Create" at bounding box center [676, 50] width 18 height 9
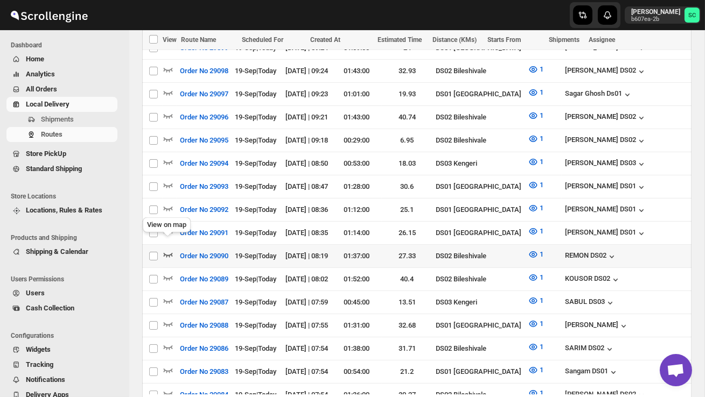
click at [166, 249] on icon "button" at bounding box center [168, 254] width 11 height 11
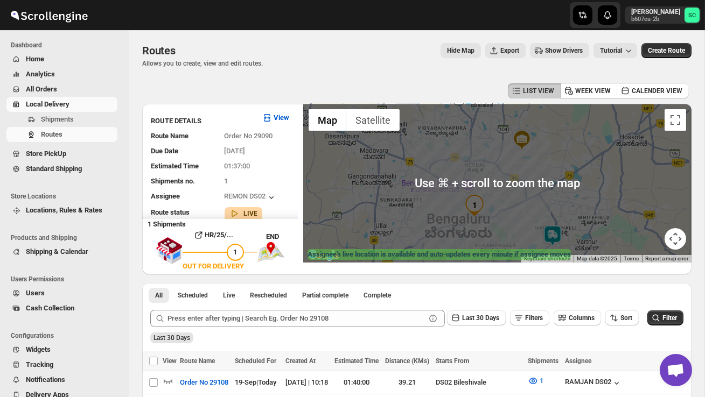
click at [558, 233] on img at bounding box center [553, 236] width 22 height 22
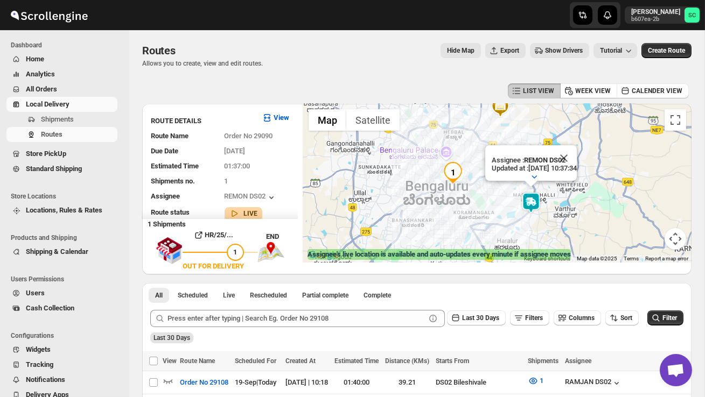
drag, startPoint x: 495, startPoint y: 218, endPoint x: 473, endPoint y: 199, distance: 28.3
click at [473, 199] on div "Assignee : REMON DS02 Updated at : 19/09/2025, 10:37:34 Duty mode Enabled Batte…" at bounding box center [497, 183] width 388 height 159
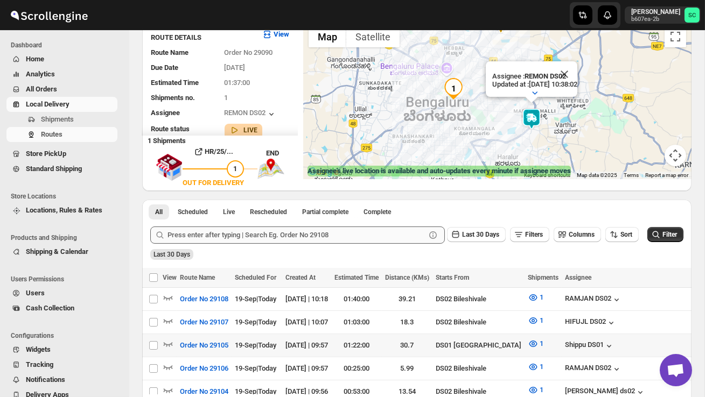
scroll to position [101, 0]
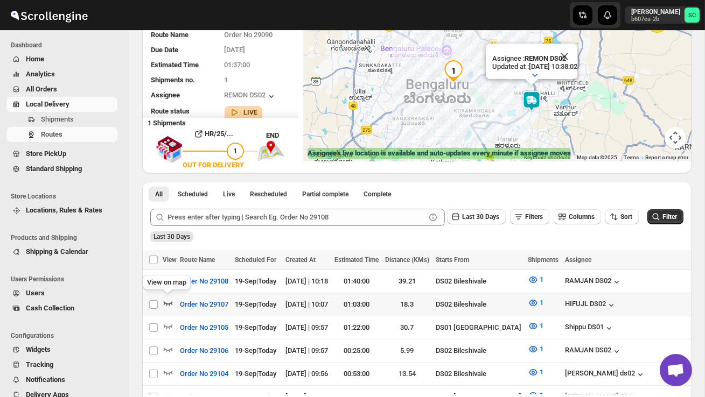
click at [168, 300] on icon "button" at bounding box center [168, 303] width 11 height 11
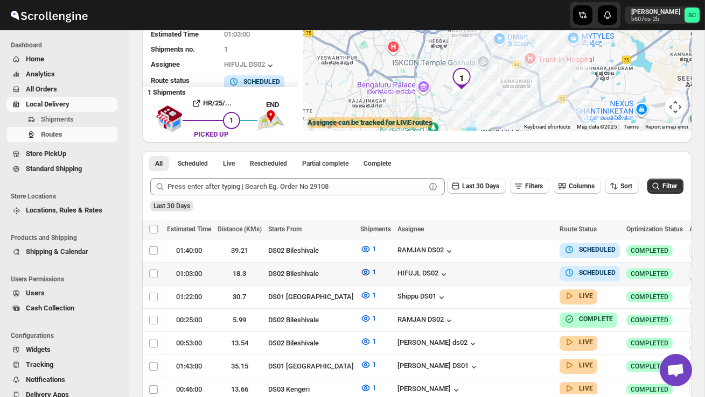
scroll to position [0, 167]
click at [692, 270] on icon "button" at bounding box center [697, 273] width 11 height 11
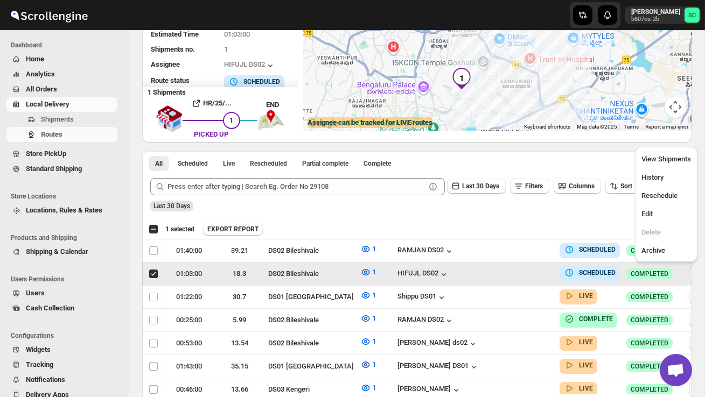
scroll to position [0, 1]
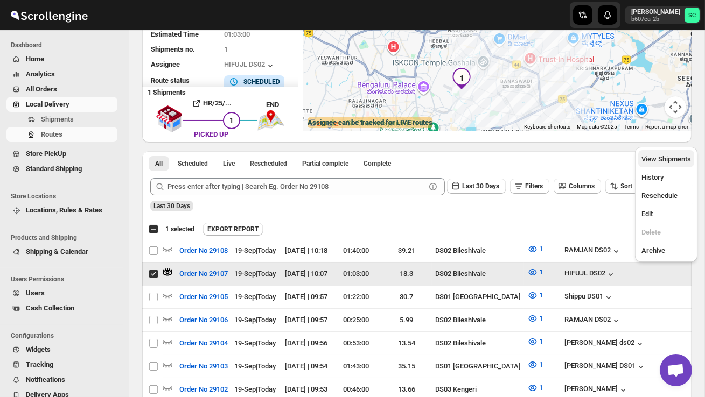
click at [662, 159] on span "View Shipments" at bounding box center [666, 159] width 50 height 8
checkbox input "false"
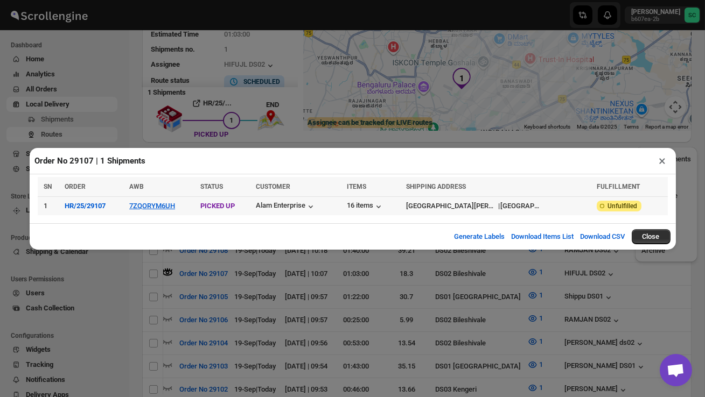
click at [161, 199] on td "7ZQORYM6UH" at bounding box center [161, 206] width 71 height 19
click at [161, 206] on button "7ZQORYM6UH" at bounding box center [152, 206] width 46 height 8
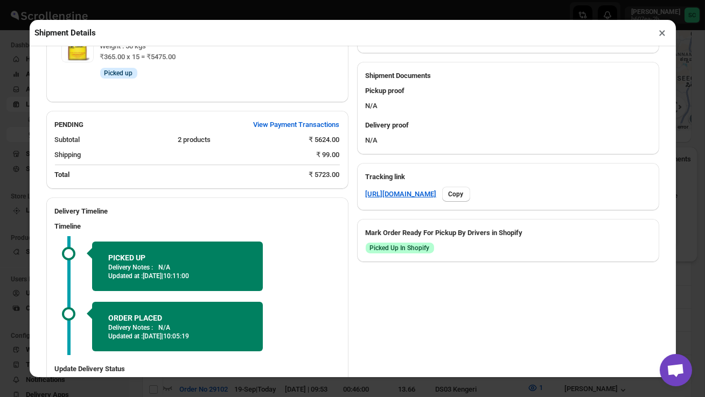
scroll to position [480, 0]
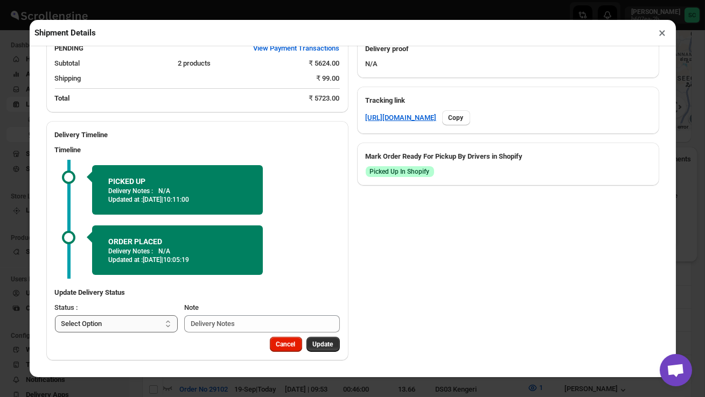
click at [147, 328] on select "Select Option PICKED UP OUT FOR DELIVERY RESCHEDULE DELIVERED CANCELLED" at bounding box center [116, 324] width 123 height 17
select select "OUT_FOR_DELIVERY"
click at [318, 347] on span "Update" at bounding box center [323, 344] width 20 height 9
select select
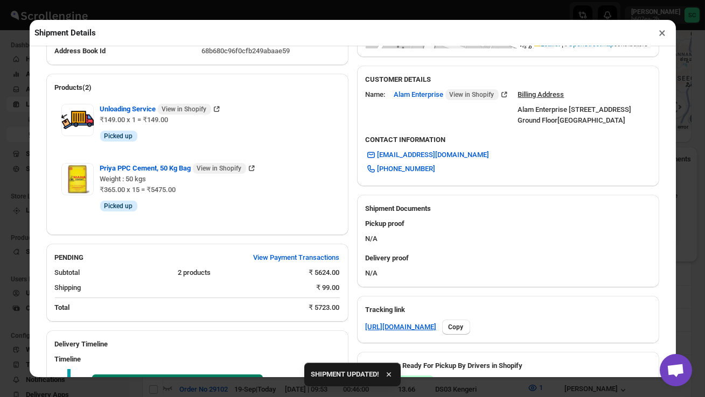
scroll to position [302, 0]
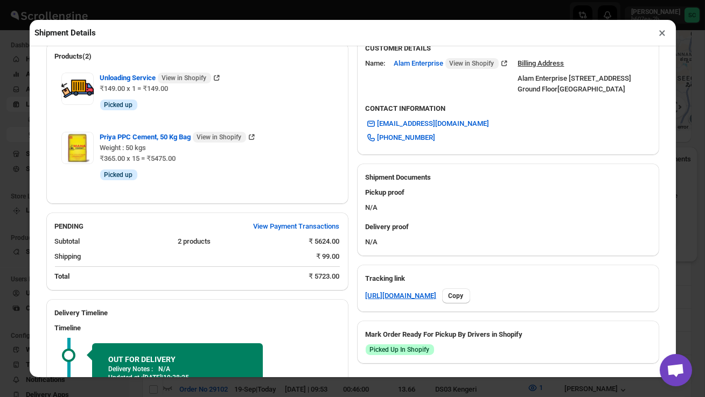
click at [663, 33] on button "×" at bounding box center [663, 32] width 16 height 15
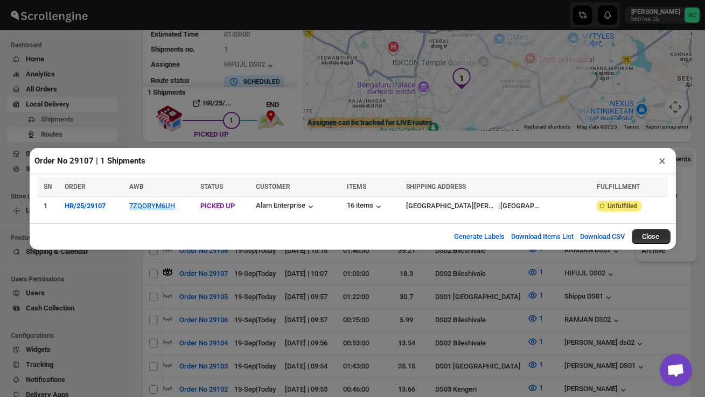
click at [664, 159] on button "×" at bounding box center [663, 161] width 16 height 15
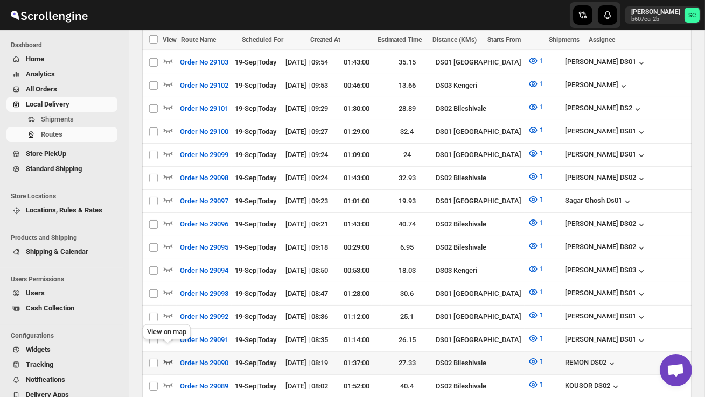
click at [168, 357] on icon "button" at bounding box center [168, 362] width 11 height 11
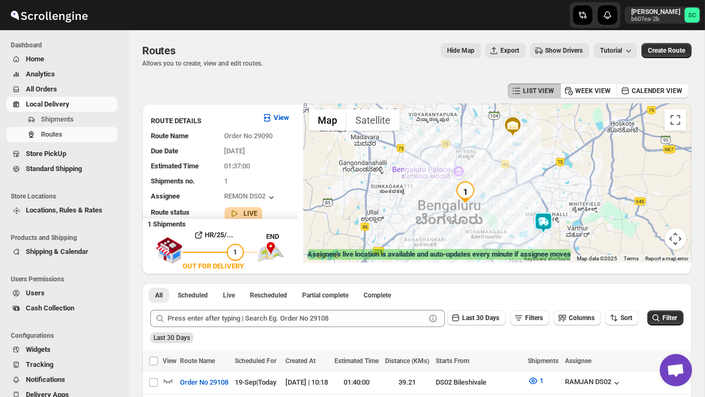
drag, startPoint x: 544, startPoint y: 210, endPoint x: 520, endPoint y: 182, distance: 36.6
click at [520, 183] on div at bounding box center [497, 183] width 388 height 159
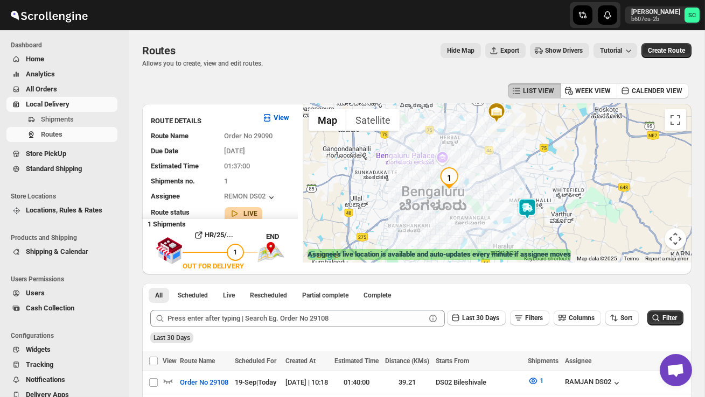
click at [528, 226] on div at bounding box center [497, 183] width 388 height 159
click at [528, 227] on div at bounding box center [497, 183] width 388 height 159
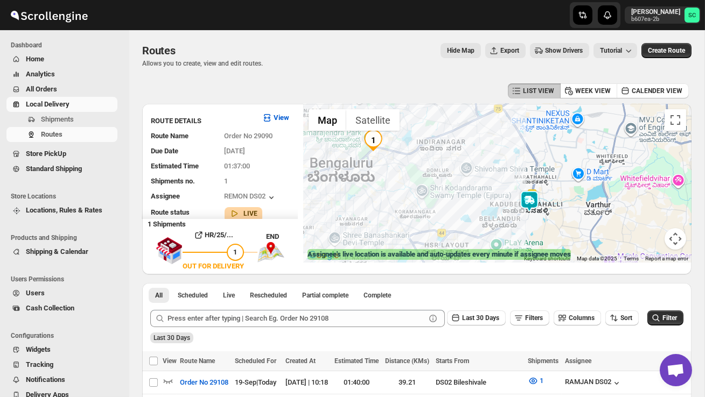
click at [539, 225] on div at bounding box center [497, 183] width 388 height 159
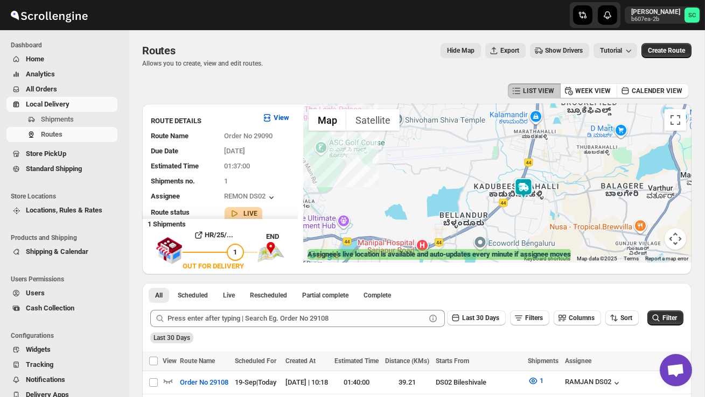
click at [518, 221] on div at bounding box center [497, 183] width 388 height 159
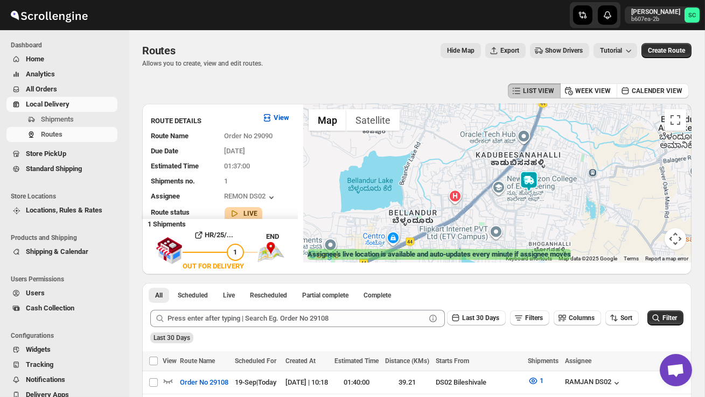
click at [680, 244] on button "Map camera controls" at bounding box center [676, 239] width 22 height 22
click at [651, 241] on button "Zoom out" at bounding box center [649, 239] width 22 height 22
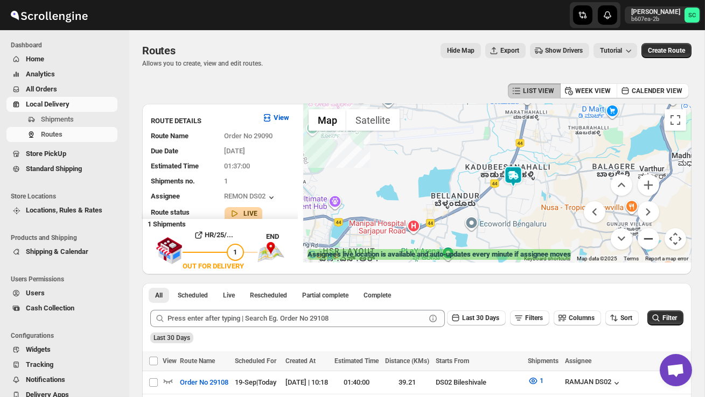
click at [651, 241] on button "Zoom out" at bounding box center [649, 239] width 22 height 22
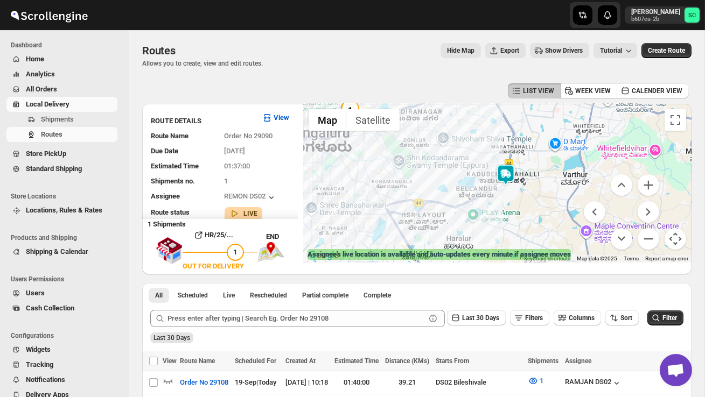
click at [545, 215] on div at bounding box center [497, 183] width 388 height 159
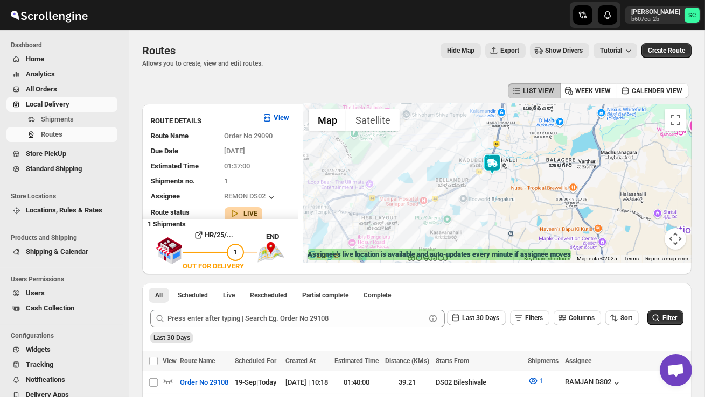
click at [545, 215] on div at bounding box center [497, 183] width 388 height 159
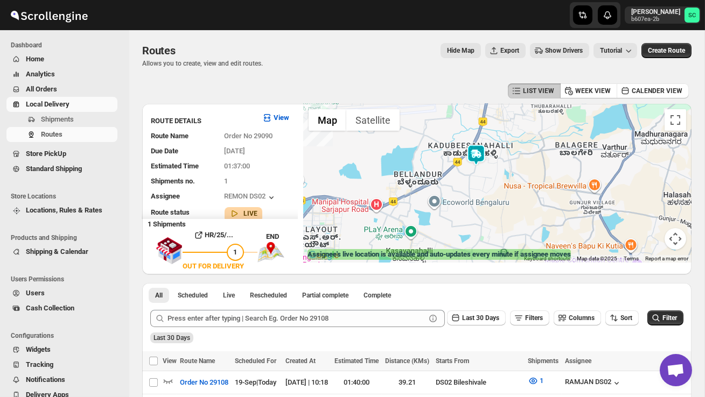
drag, startPoint x: 470, startPoint y: 174, endPoint x: 482, endPoint y: 196, distance: 24.6
click at [482, 196] on div at bounding box center [497, 183] width 388 height 159
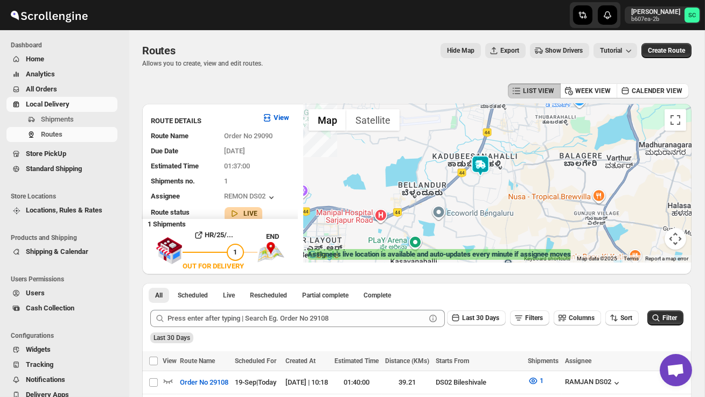
click at [482, 196] on div at bounding box center [497, 183] width 388 height 159
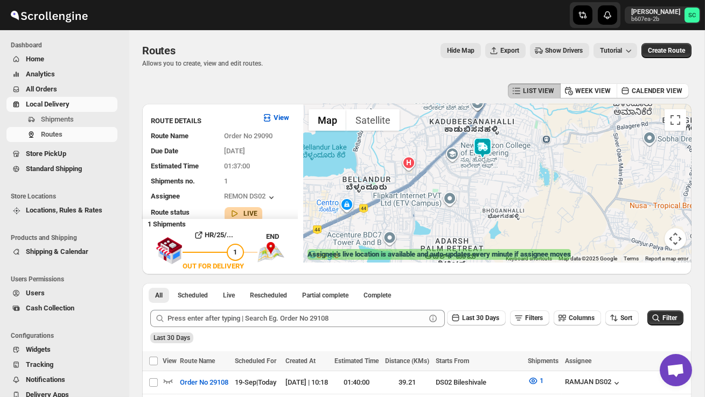
drag, startPoint x: 515, startPoint y: 170, endPoint x: 517, endPoint y: 230, distance: 59.8
click at [518, 230] on div at bounding box center [497, 183] width 388 height 159
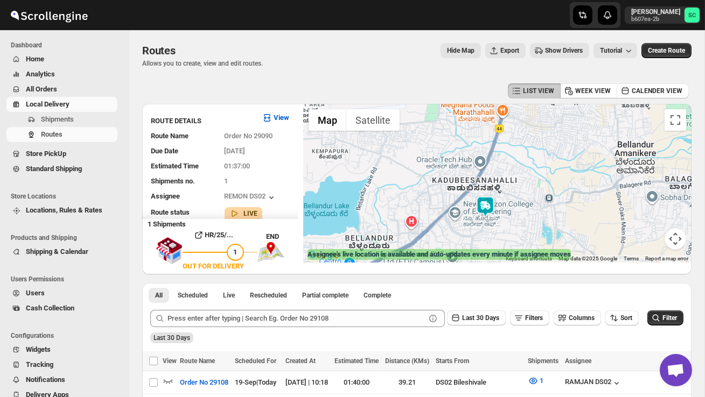
click at [517, 230] on div at bounding box center [497, 183] width 388 height 159
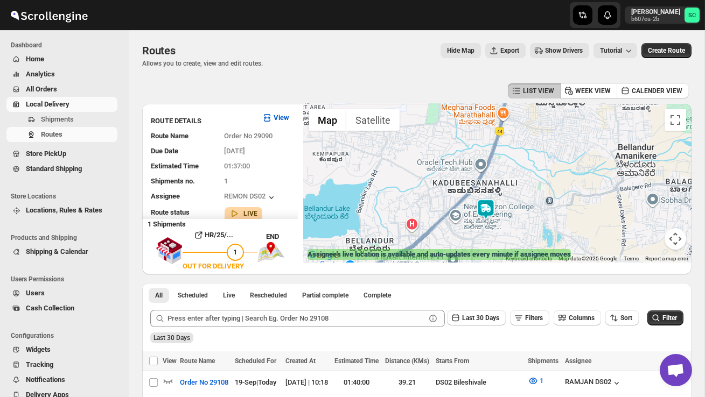
click at [517, 230] on div at bounding box center [497, 183] width 388 height 159
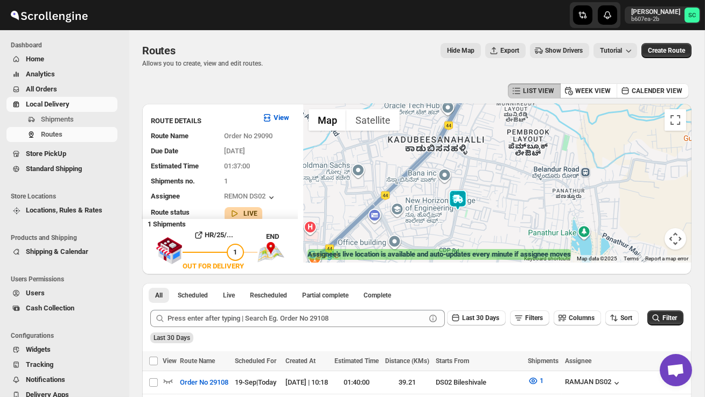
click at [505, 224] on div at bounding box center [497, 183] width 388 height 159
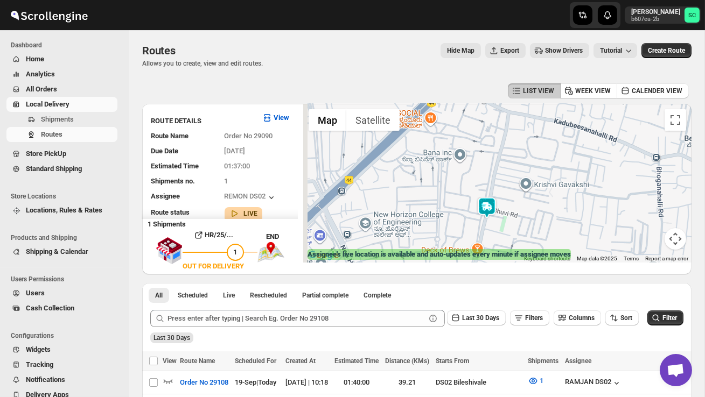
drag, startPoint x: 443, startPoint y: 223, endPoint x: 518, endPoint y: 243, distance: 77.1
click at [518, 243] on div at bounding box center [497, 183] width 388 height 159
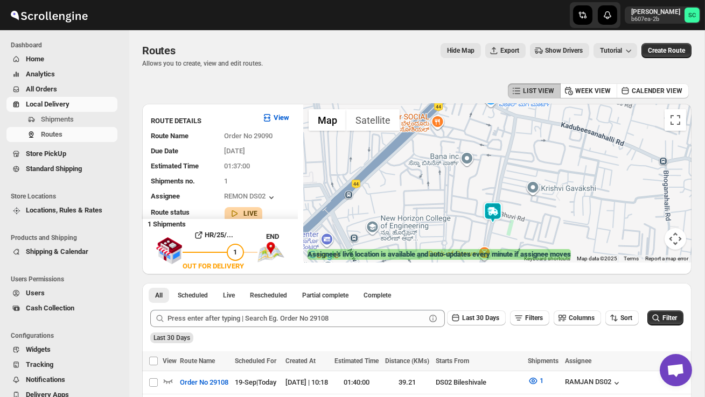
click at [524, 234] on div at bounding box center [497, 183] width 388 height 159
click at [524, 235] on div at bounding box center [497, 183] width 388 height 159
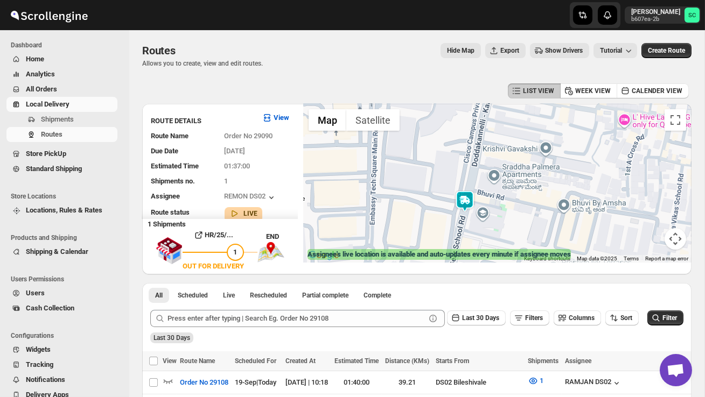
click at [493, 229] on div at bounding box center [497, 183] width 388 height 159
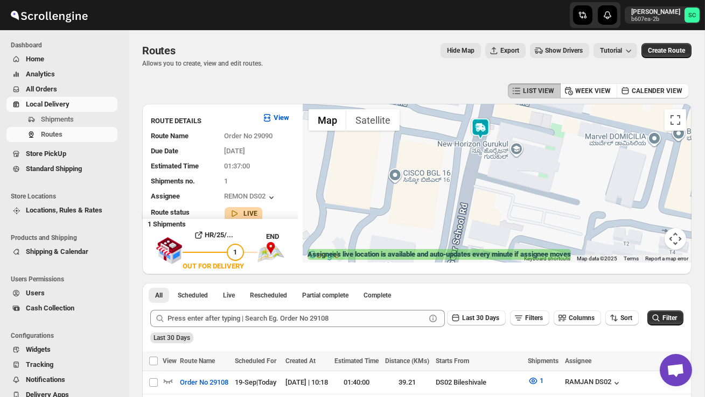
drag, startPoint x: 467, startPoint y: 221, endPoint x: 519, endPoint y: 159, distance: 81.0
click at [519, 161] on div at bounding box center [497, 183] width 388 height 159
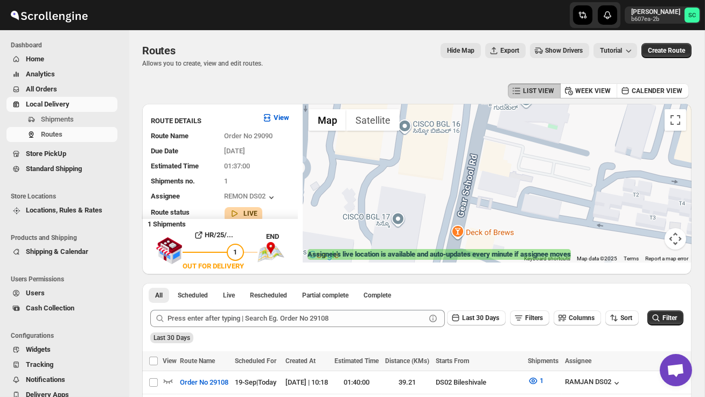
drag, startPoint x: 513, startPoint y: 194, endPoint x: 507, endPoint y: 178, distance: 17.2
click at [507, 179] on div at bounding box center [497, 183] width 388 height 159
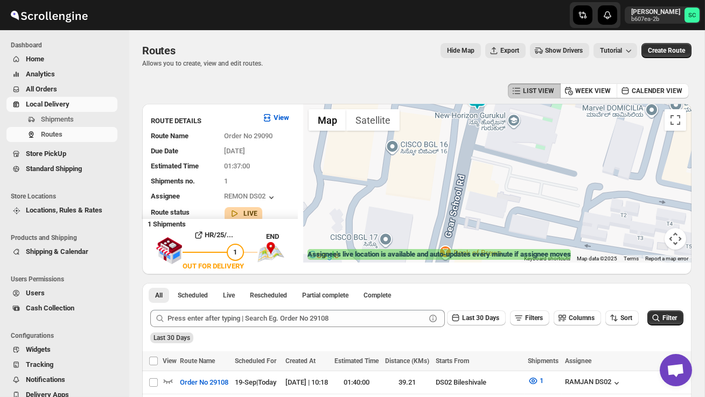
click at [678, 241] on button "Map camera controls" at bounding box center [676, 239] width 22 height 22
click at [651, 242] on button "Zoom out" at bounding box center [649, 239] width 22 height 22
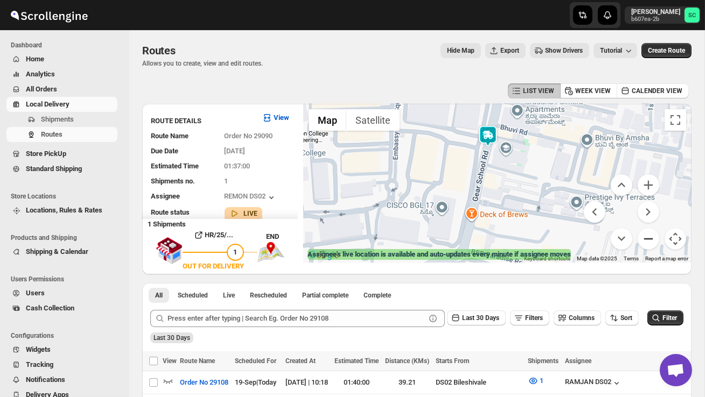
click at [651, 242] on button "Zoom out" at bounding box center [649, 239] width 22 height 22
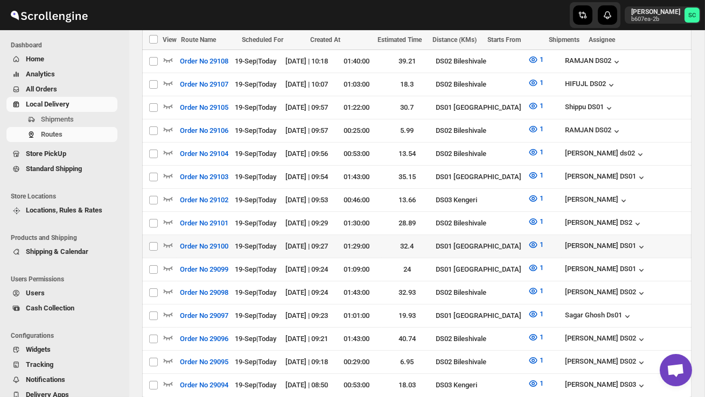
scroll to position [330, 0]
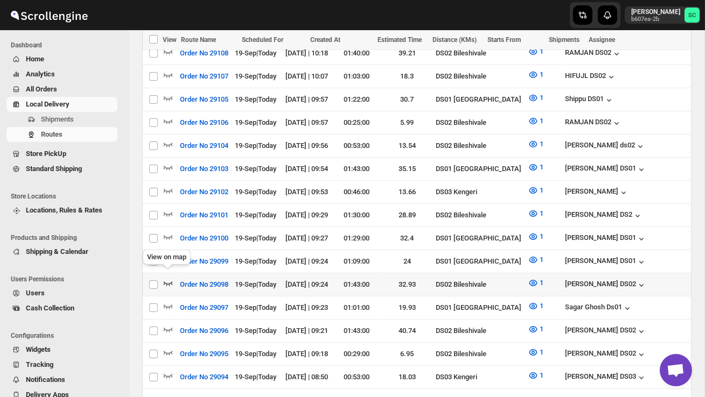
click at [167, 282] on icon "button" at bounding box center [168, 284] width 9 height 4
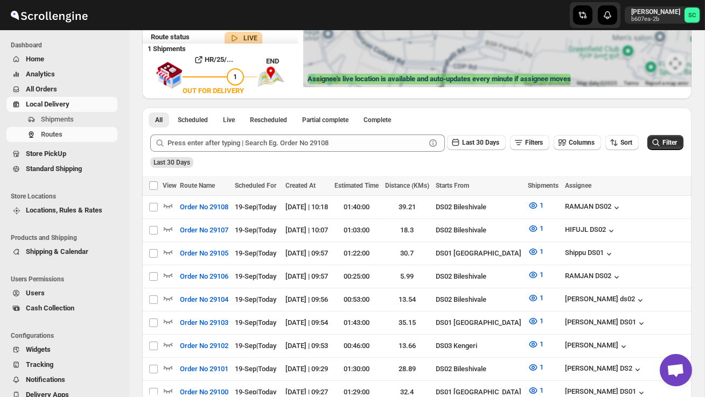
scroll to position [0, 0]
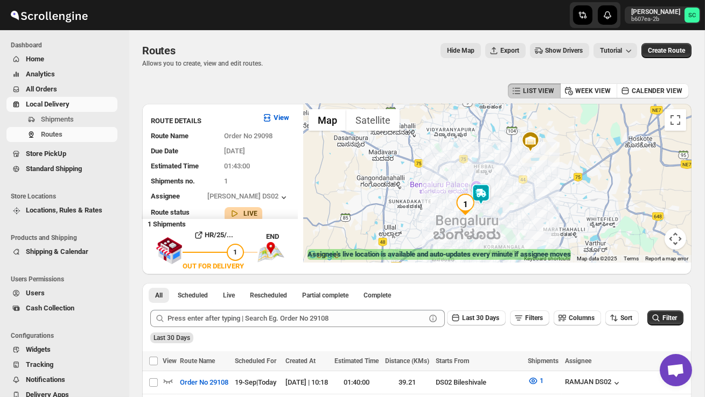
click at [504, 228] on div at bounding box center [497, 183] width 388 height 159
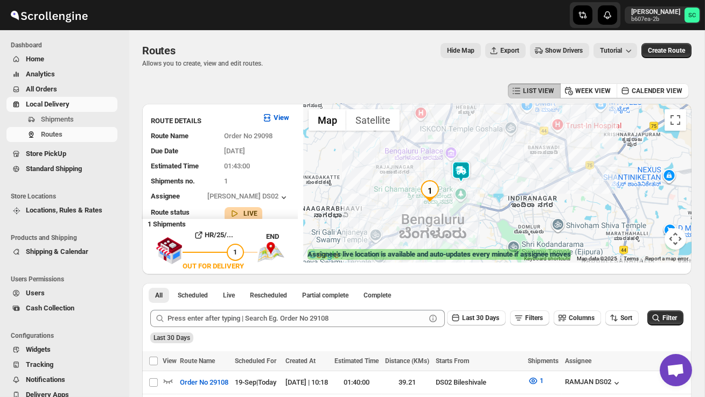
click at [473, 226] on div at bounding box center [497, 183] width 388 height 159
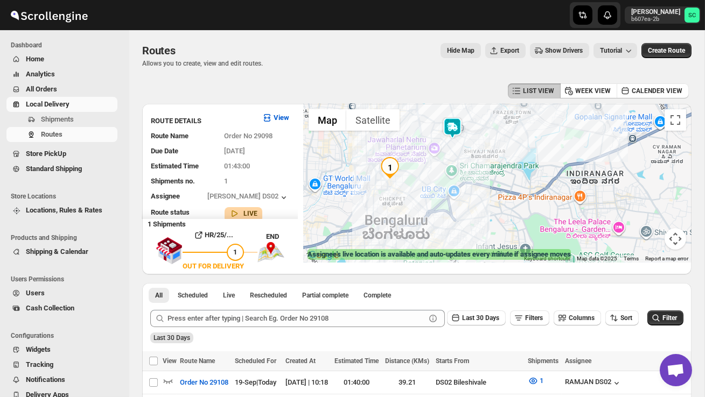
click at [397, 191] on div at bounding box center [497, 183] width 388 height 159
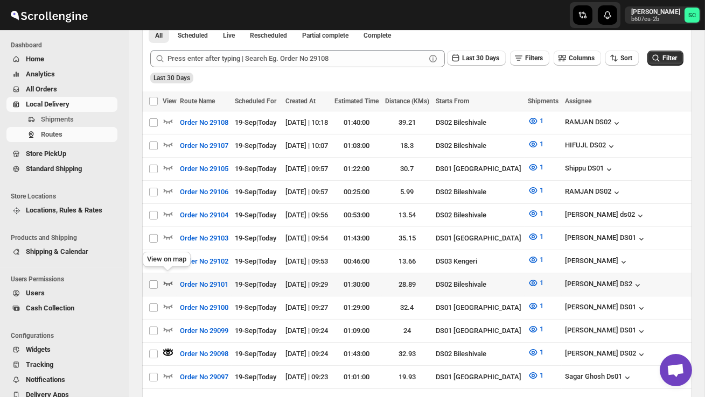
click at [165, 282] on icon "button" at bounding box center [168, 284] width 9 height 4
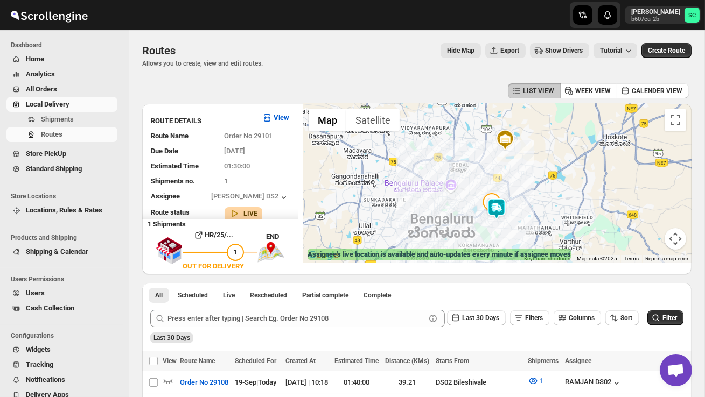
click at [503, 205] on img at bounding box center [497, 209] width 22 height 22
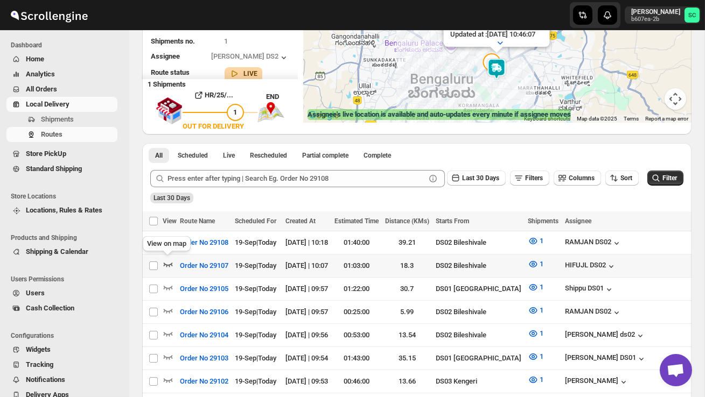
click at [167, 262] on icon "button" at bounding box center [168, 264] width 11 height 11
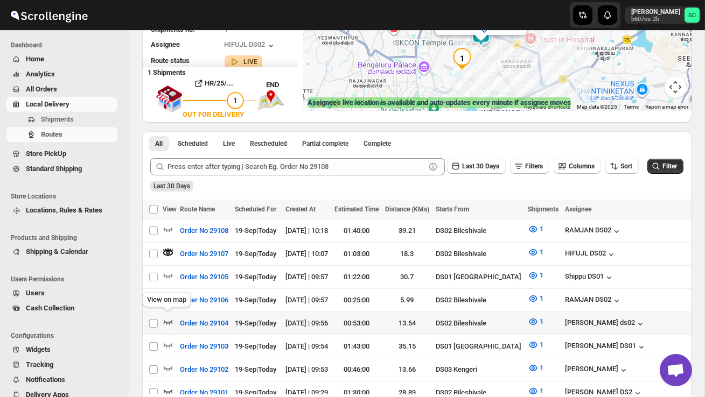
click at [167, 317] on icon "button" at bounding box center [168, 322] width 11 height 11
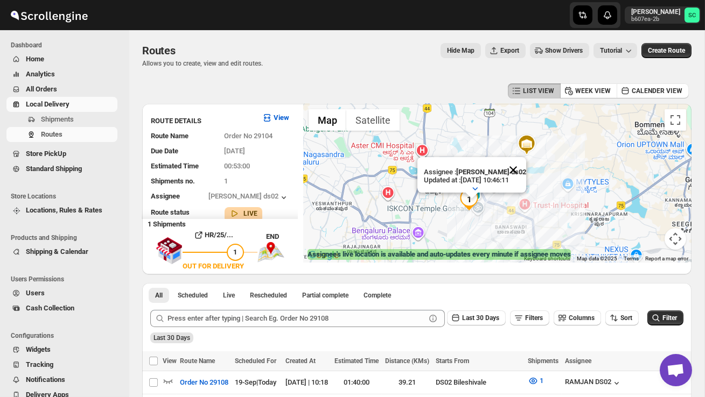
click at [519, 171] on button "Close" at bounding box center [513, 170] width 26 height 26
click at [508, 193] on div at bounding box center [497, 183] width 388 height 159
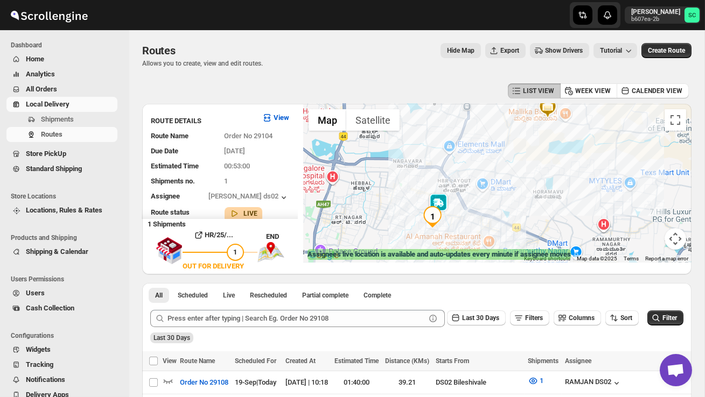
click at [508, 193] on div at bounding box center [497, 183] width 388 height 159
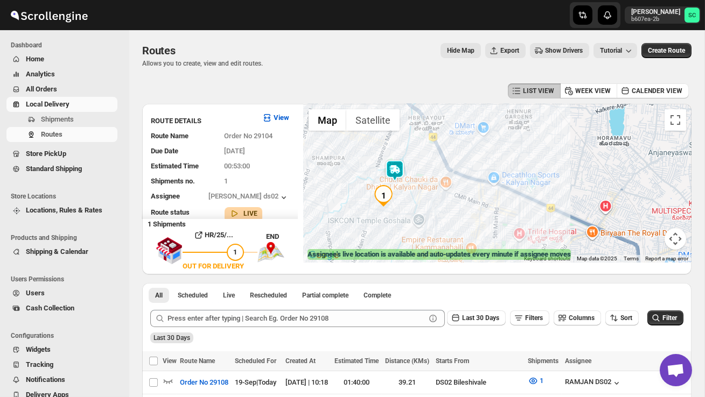
drag, startPoint x: 462, startPoint y: 241, endPoint x: 489, endPoint y: 177, distance: 69.5
click at [489, 177] on div at bounding box center [497, 183] width 388 height 159
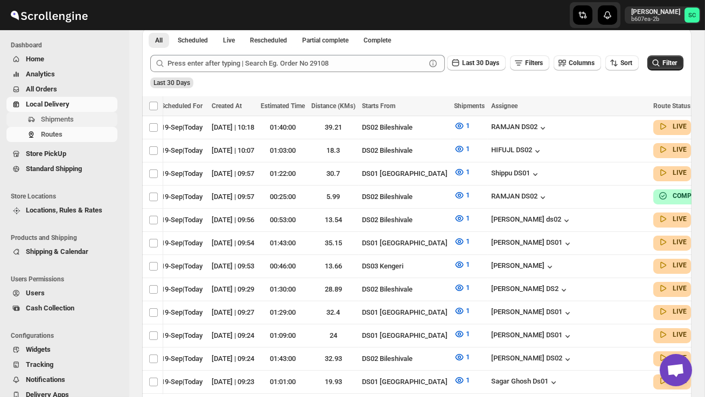
click at [55, 118] on span "Shipments" at bounding box center [57, 119] width 33 height 8
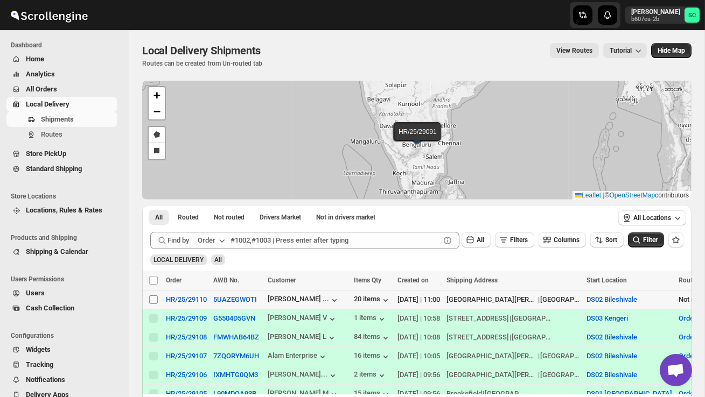
click at [150, 298] on input "Select shipment" at bounding box center [153, 300] width 9 height 9
checkbox input "true"
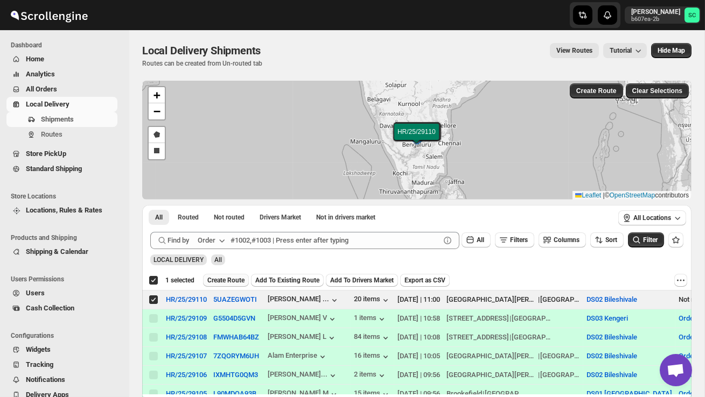
click at [238, 278] on span "Create Route" at bounding box center [225, 280] width 37 height 9
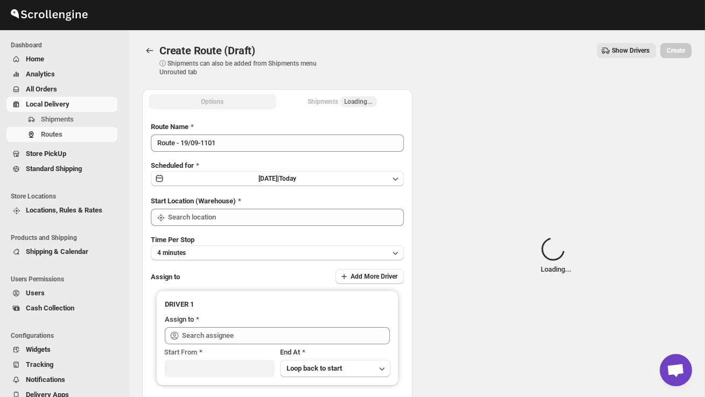
type input "DS02 Bileshivale"
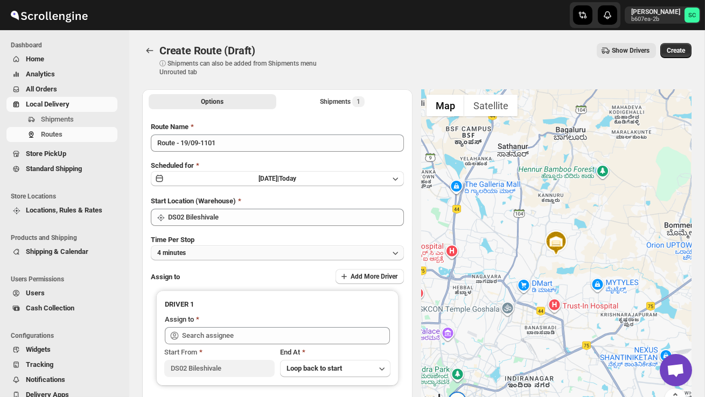
click at [246, 254] on button "4 minutes" at bounding box center [277, 253] width 253 height 15
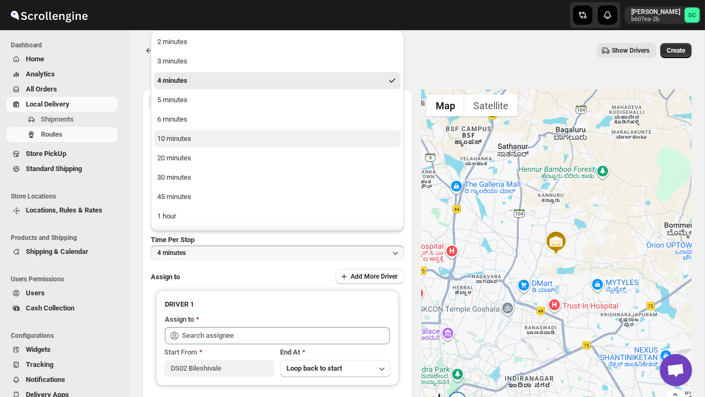
click at [204, 135] on button "10 minutes" at bounding box center [277, 138] width 247 height 17
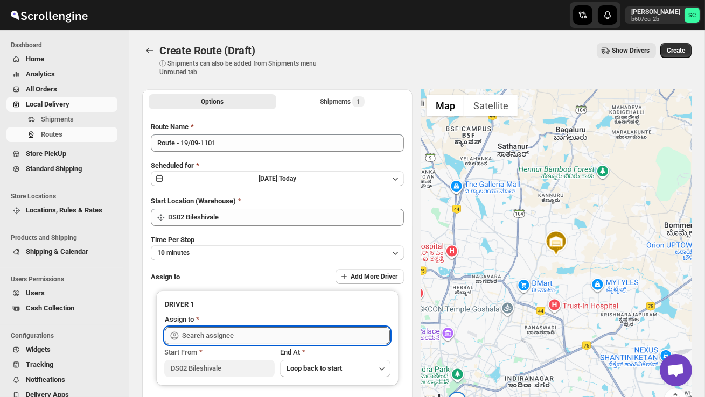
click at [208, 331] on input "text" at bounding box center [286, 335] width 208 height 17
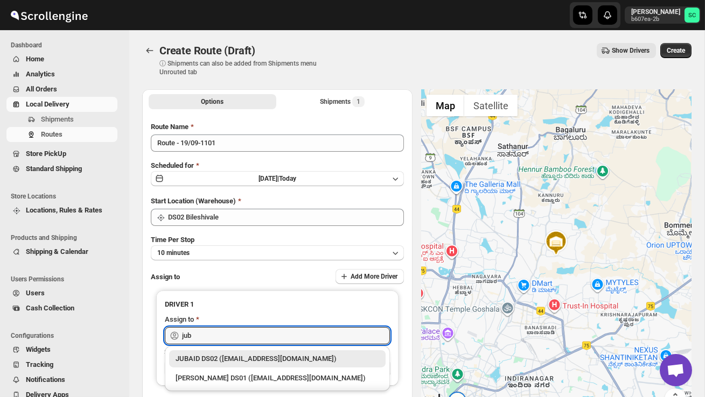
click at [257, 351] on div "JUBAID DS02 ([EMAIL_ADDRESS][DOMAIN_NAME])" at bounding box center [277, 359] width 217 height 17
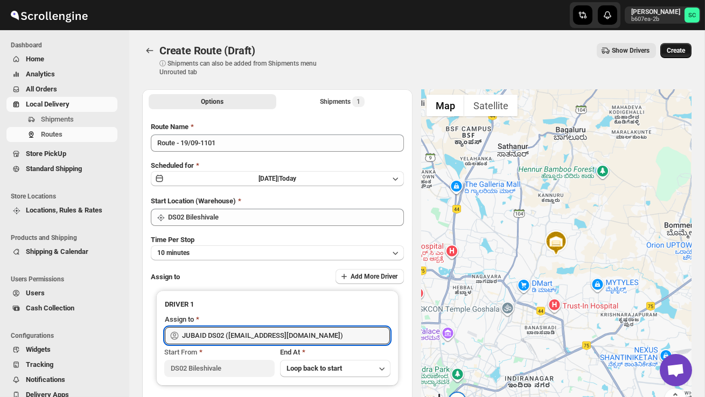
type input "JUBAID DS02 ([EMAIL_ADDRESS][DOMAIN_NAME])"
click at [676, 51] on span "Create" at bounding box center [676, 50] width 18 height 9
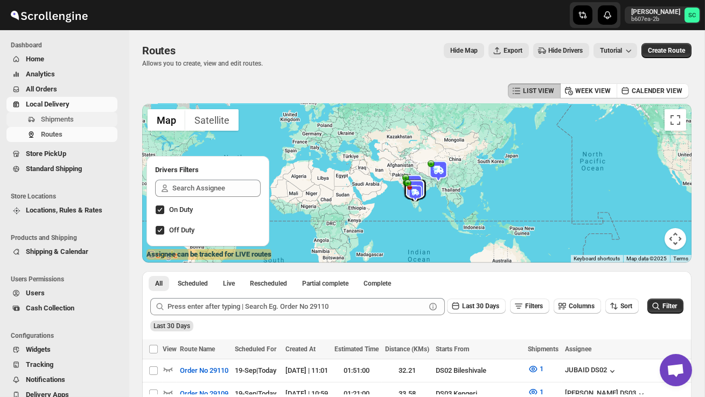
click at [60, 116] on span "Shipments" at bounding box center [57, 119] width 33 height 8
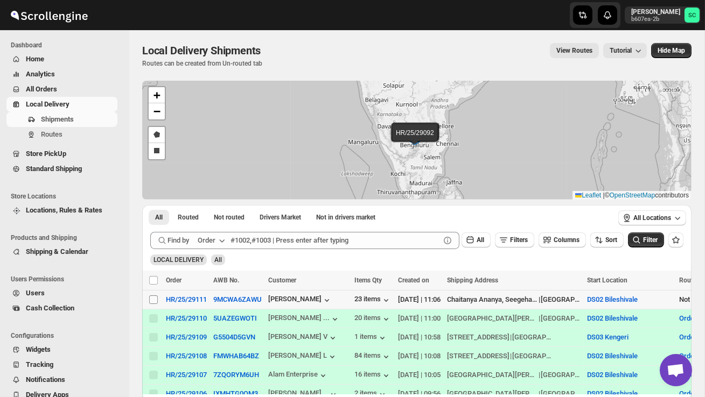
click at [152, 303] on input "Select shipment" at bounding box center [153, 300] width 9 height 9
checkbox input "true"
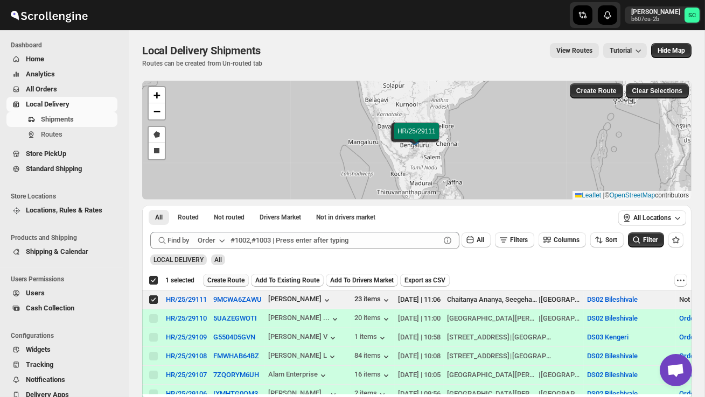
click at [236, 281] on span "Create Route" at bounding box center [225, 280] width 37 height 9
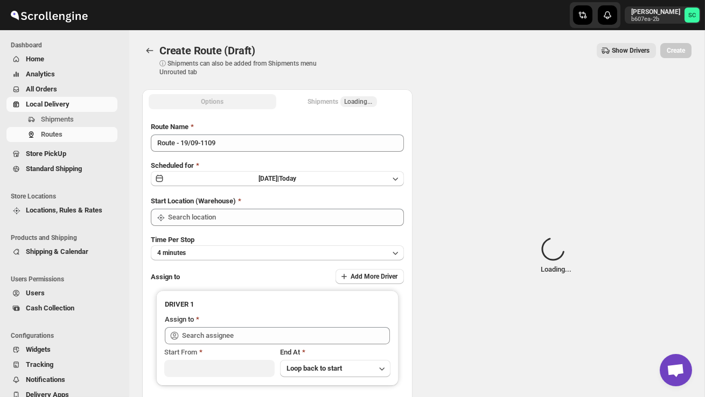
type input "DS02 Bileshivale"
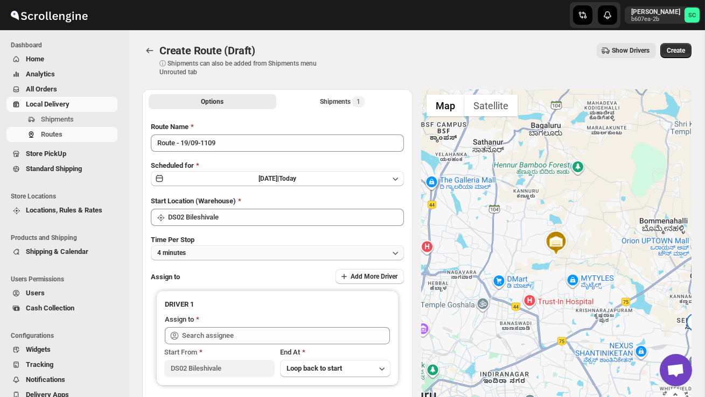
click at [247, 250] on button "4 minutes" at bounding box center [277, 253] width 253 height 15
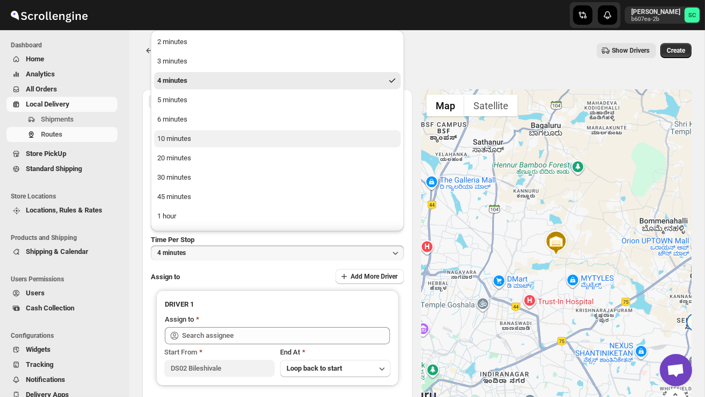
click at [207, 142] on button "10 minutes" at bounding box center [277, 138] width 247 height 17
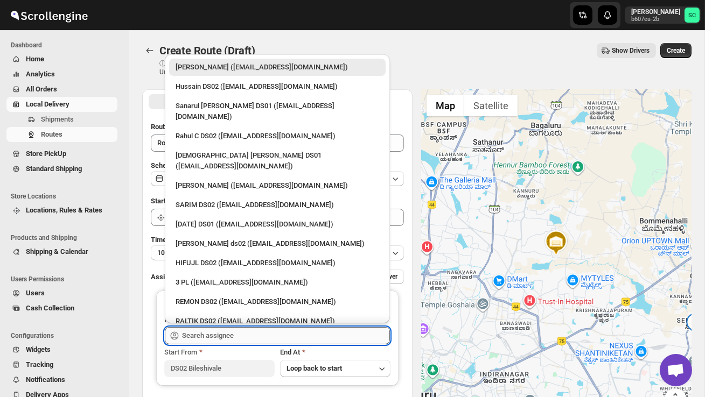
click at [201, 331] on input "text" at bounding box center [286, 335] width 208 height 17
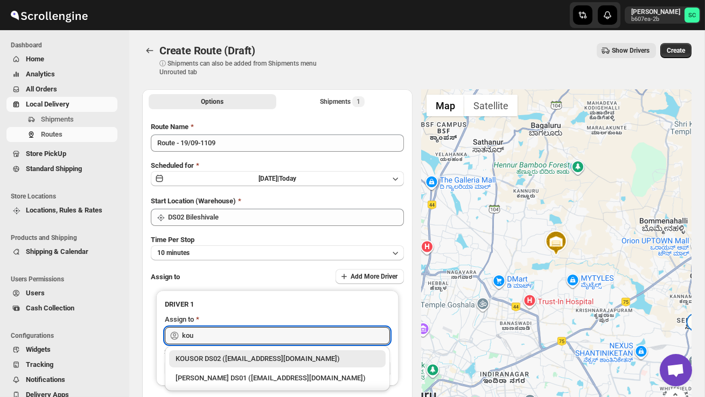
click at [234, 356] on div "KOUSOR DS02 ([EMAIL_ADDRESS][DOMAIN_NAME])" at bounding box center [278, 359] width 204 height 11
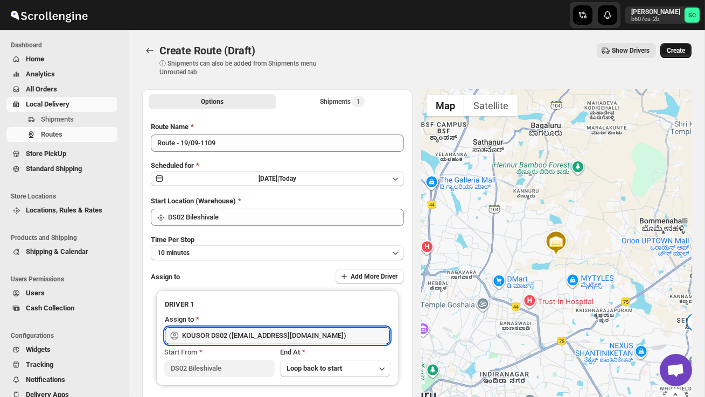
type input "KOUSOR DS02 ([EMAIL_ADDRESS][DOMAIN_NAME])"
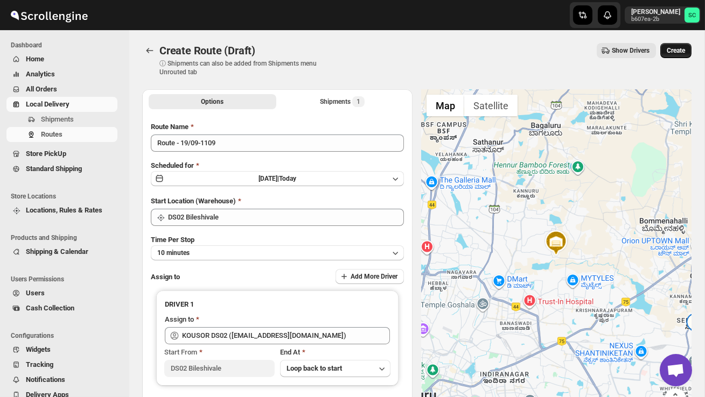
click at [676, 48] on span "Create" at bounding box center [676, 50] width 18 height 9
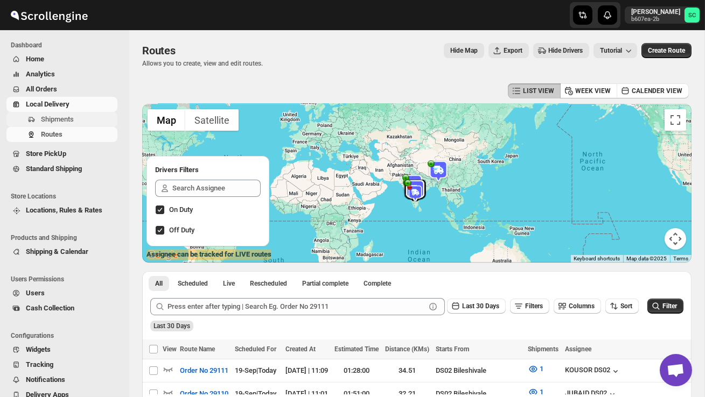
click at [68, 117] on span "Shipments" at bounding box center [57, 119] width 33 height 8
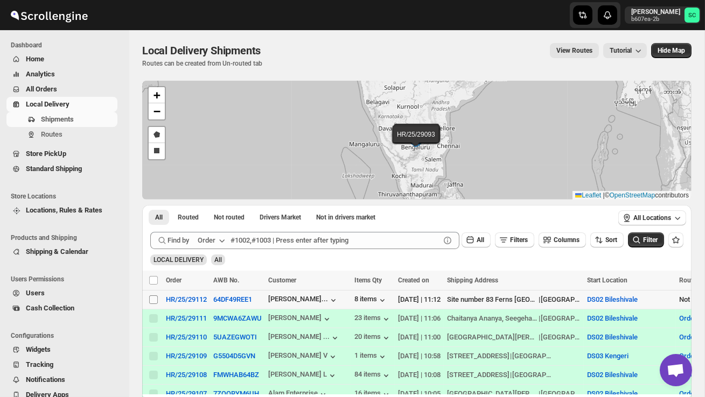
click at [154, 299] on input "Select shipment" at bounding box center [153, 300] width 9 height 9
checkbox input "true"
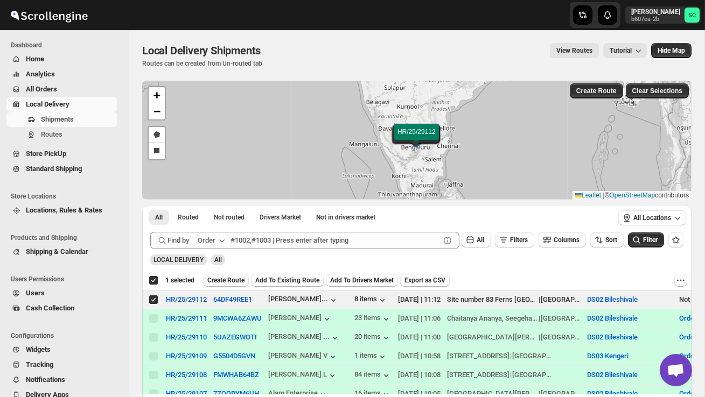
click at [230, 281] on span "Create Route" at bounding box center [225, 280] width 37 height 9
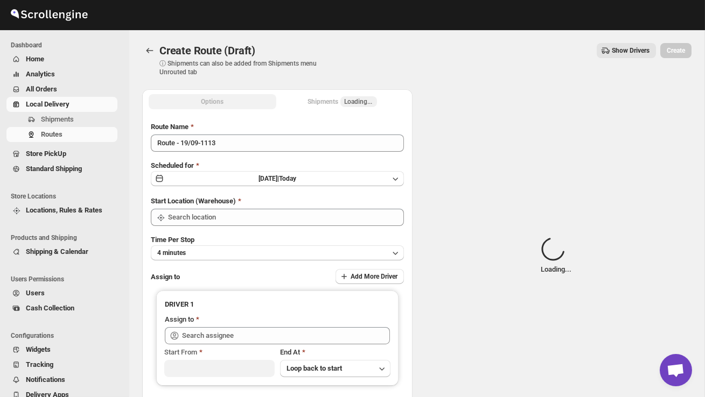
type input "DS02 Bileshivale"
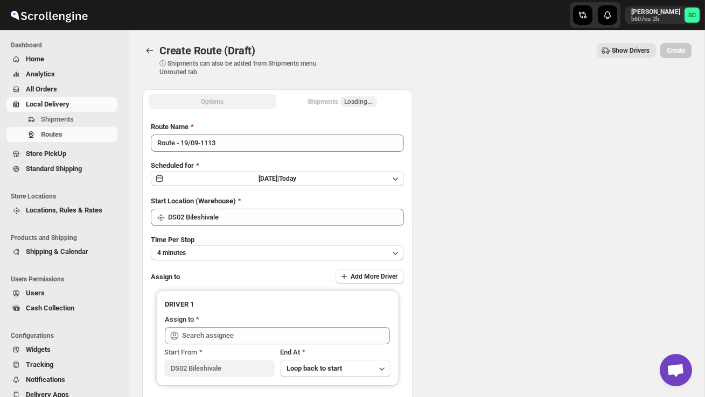
type input "DS02 Bileshivale"
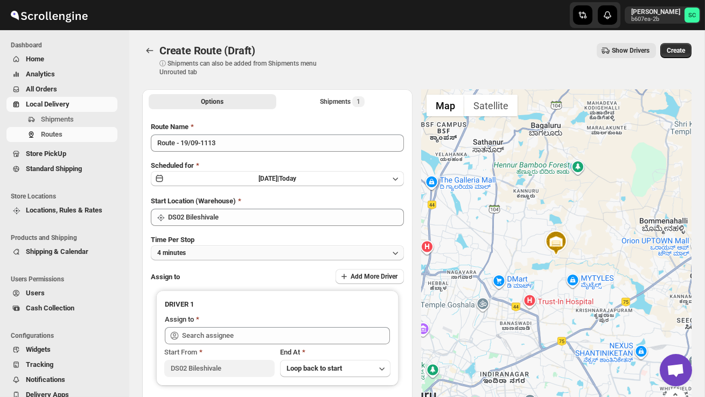
click at [238, 254] on button "4 minutes" at bounding box center [277, 253] width 253 height 15
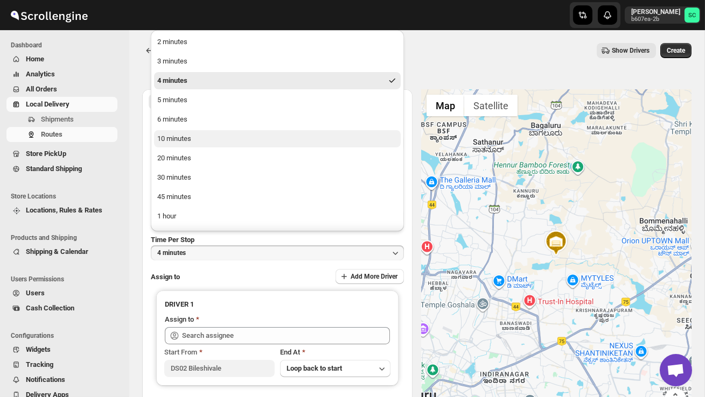
click at [202, 140] on button "10 minutes" at bounding box center [277, 138] width 247 height 17
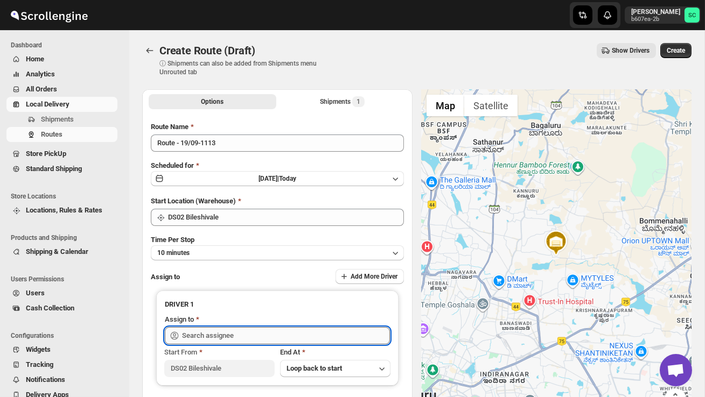
click at [202, 333] on input "text" at bounding box center [286, 335] width 208 height 17
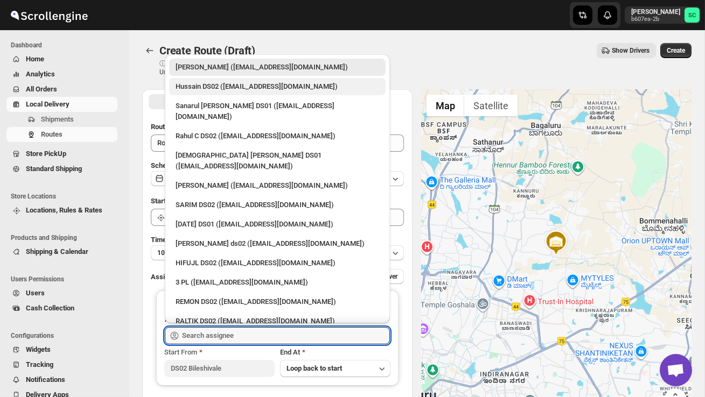
click at [248, 85] on div "Hussain DS02 ([EMAIL_ADDRESS][DOMAIN_NAME])" at bounding box center [278, 86] width 204 height 11
type input "Hussain DS02 ([EMAIL_ADDRESS][DOMAIN_NAME])"
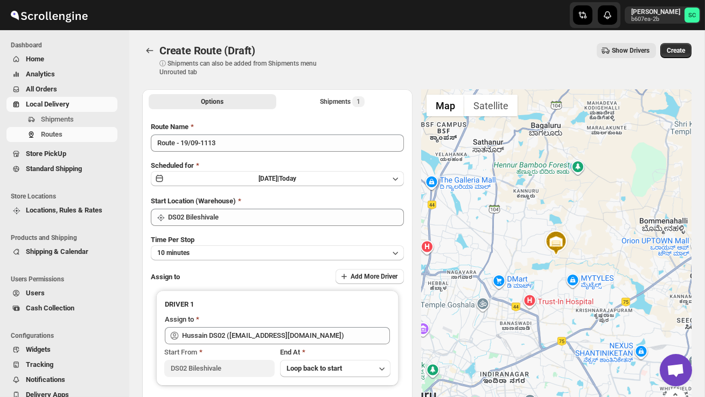
click at [681, 43] on div "Create Route (Draft). This page is ready Create Route (Draft) ⓘ Shipments can a…" at bounding box center [416, 59] width 549 height 59
click at [680, 45] on button "Create" at bounding box center [675, 50] width 31 height 15
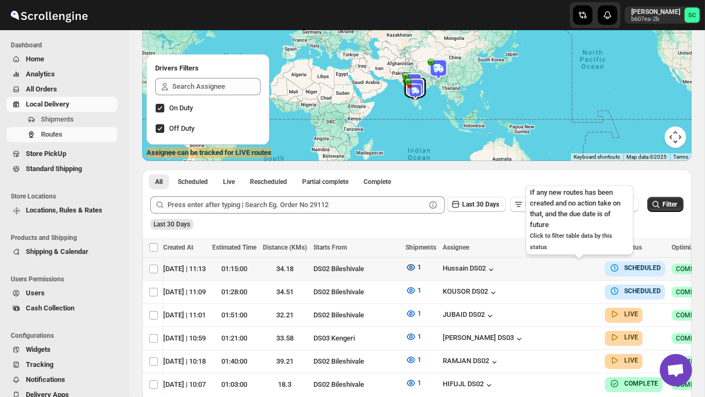
scroll to position [0, 161]
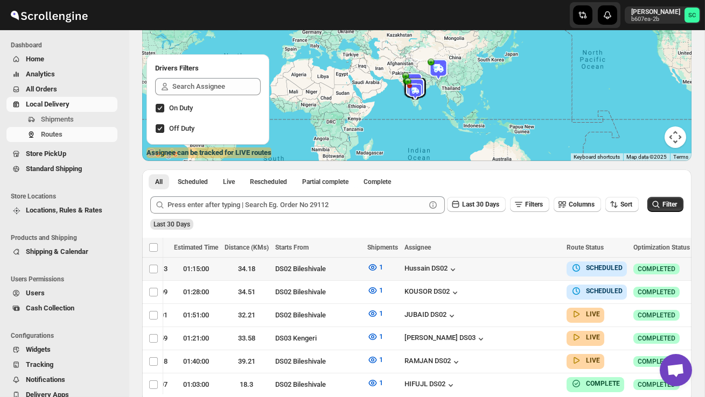
click at [699, 270] on icon "button" at bounding box center [704, 268] width 11 height 11
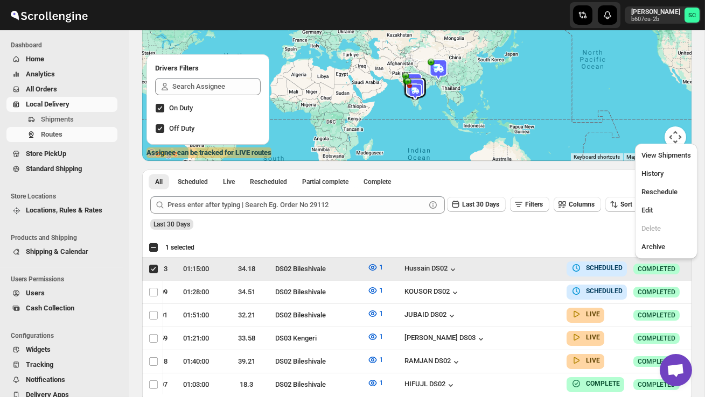
scroll to position [0, 1]
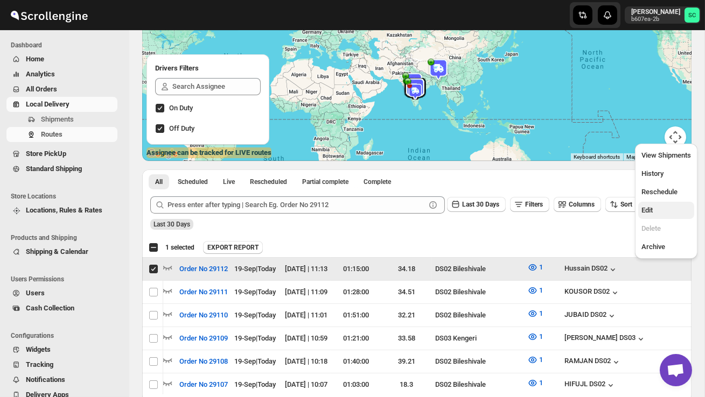
click at [658, 213] on span "Edit" at bounding box center [666, 210] width 50 height 11
checkbox input "false"
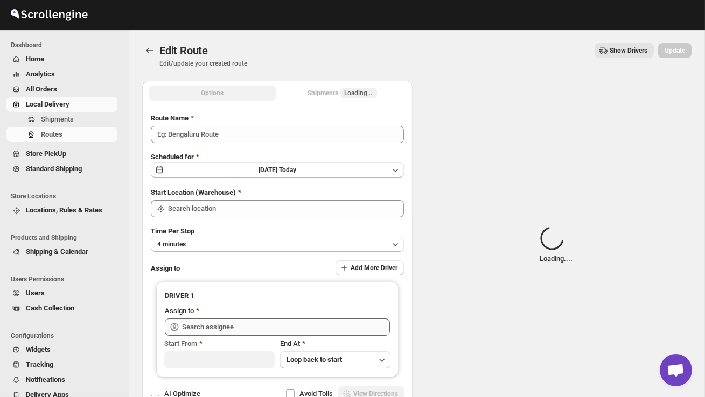
type input "Order No 29112"
type input "DS02 Bileshivale"
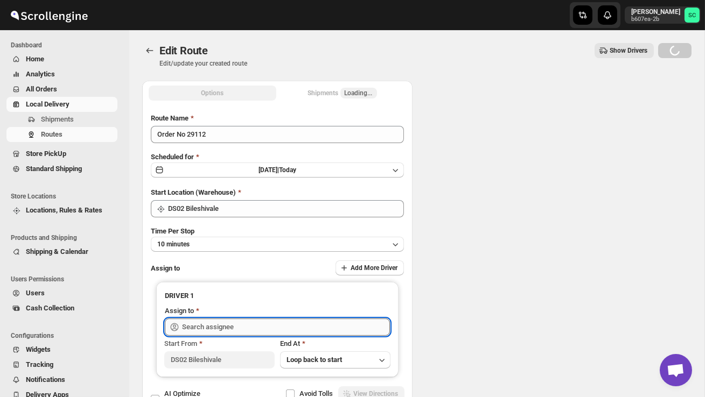
click at [318, 325] on input "text" at bounding box center [286, 327] width 208 height 17
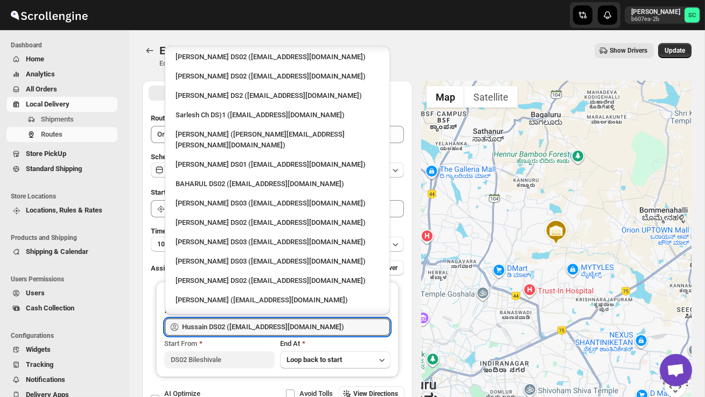
scroll to position [354, 0]
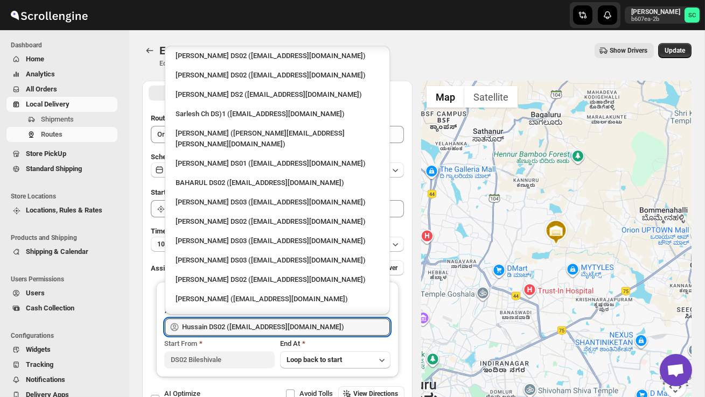
click at [226, 275] on div "[PERSON_NAME] DS02 ([EMAIL_ADDRESS][DOMAIN_NAME])" at bounding box center [278, 280] width 204 height 11
type input "[PERSON_NAME] DS02 ([EMAIL_ADDRESS][DOMAIN_NAME])"
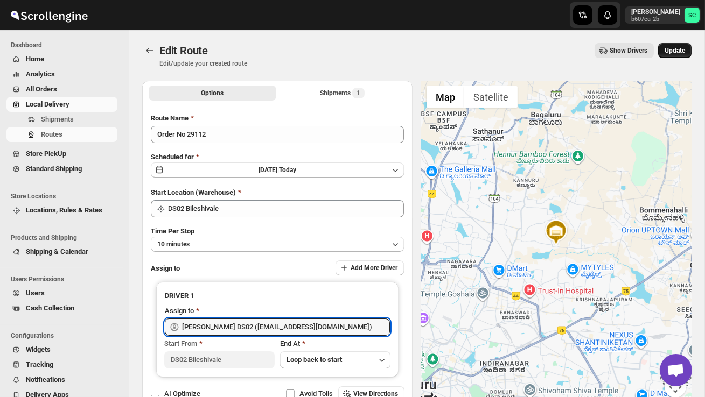
click at [681, 52] on span "Update" at bounding box center [675, 50] width 20 height 9
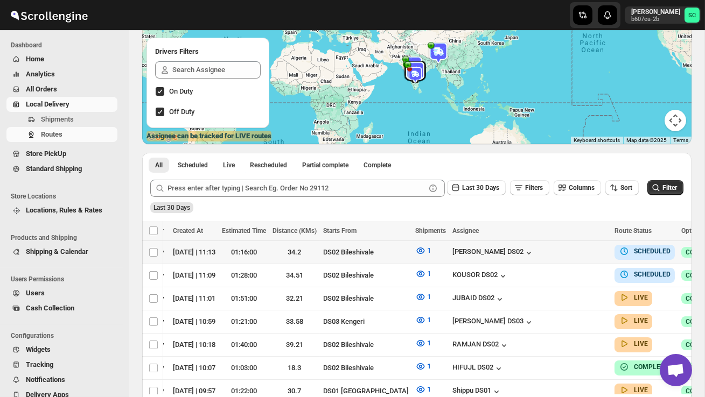
scroll to position [0, 161]
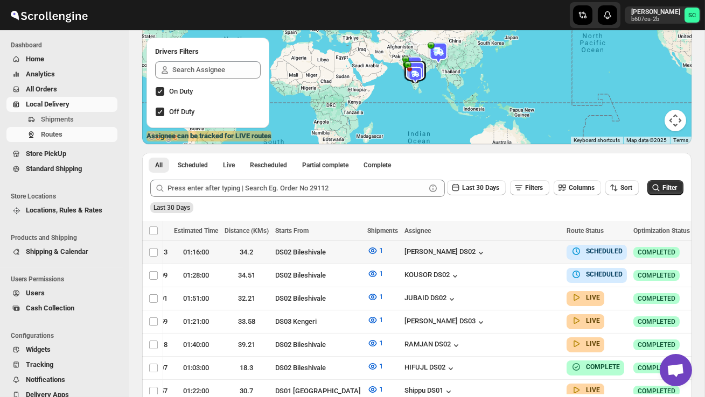
click at [699, 250] on icon "button" at bounding box center [704, 252] width 11 height 11
checkbox input "true"
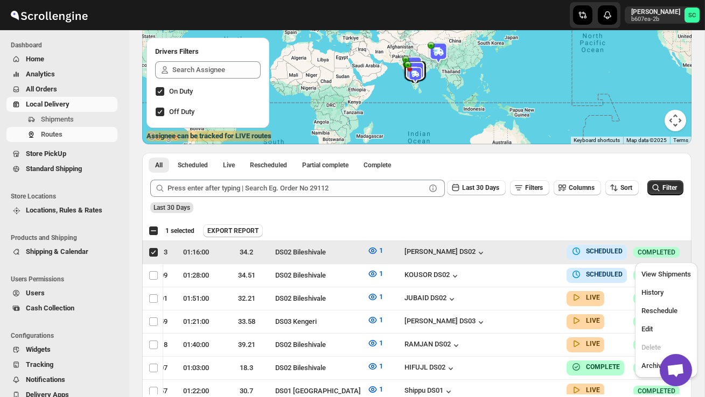
scroll to position [0, 1]
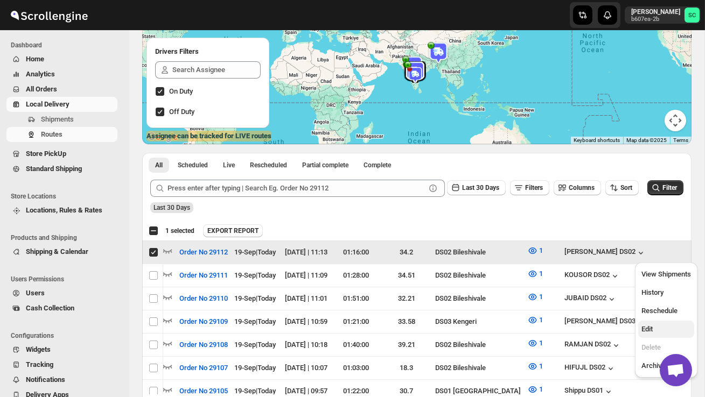
click at [659, 327] on span "Edit" at bounding box center [666, 329] width 50 height 11
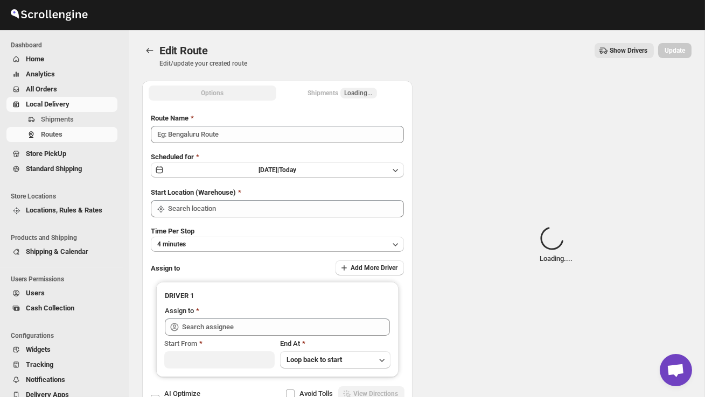
type input "Order No 29112"
type input "DS02 Bileshivale"
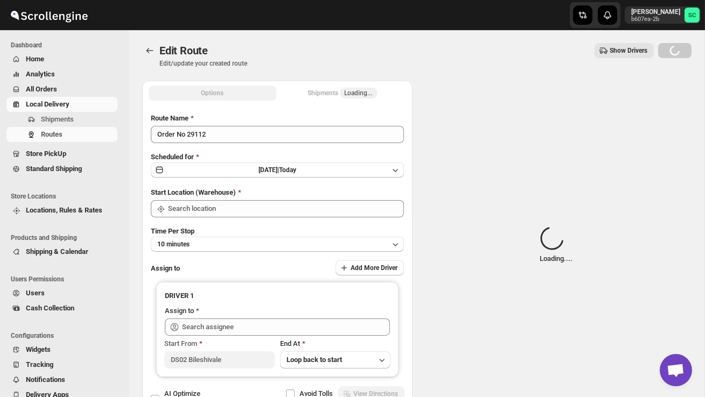
type input "DS02 Bileshivale"
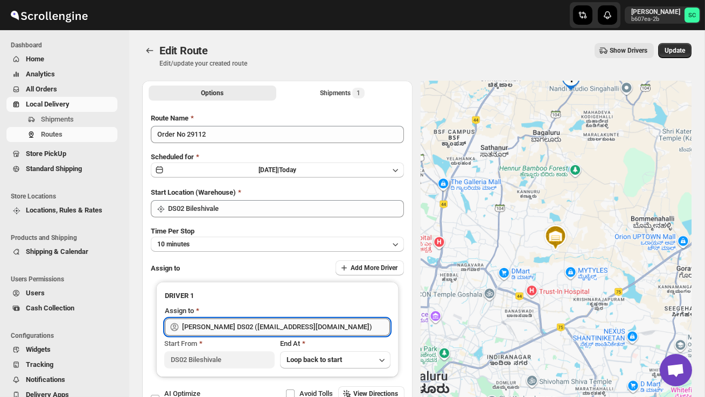
click at [310, 323] on input "[PERSON_NAME] DS02 ([EMAIL_ADDRESS][DOMAIN_NAME])" at bounding box center [286, 327] width 208 height 17
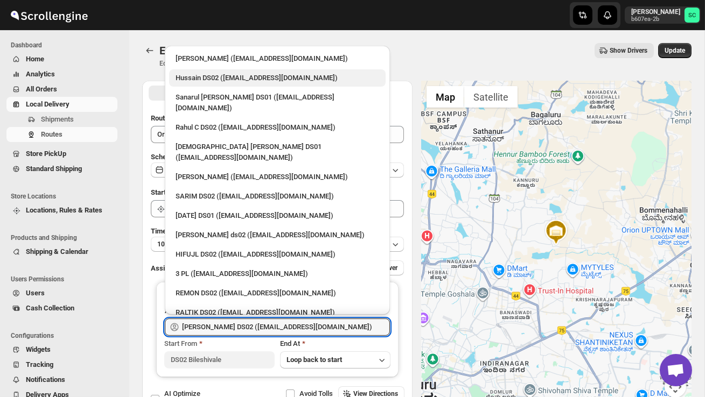
click at [256, 73] on div "Hussain DS02 ([EMAIL_ADDRESS][DOMAIN_NAME])" at bounding box center [278, 78] width 204 height 11
type input "Hussain DS02 ([EMAIL_ADDRESS][DOMAIN_NAME])"
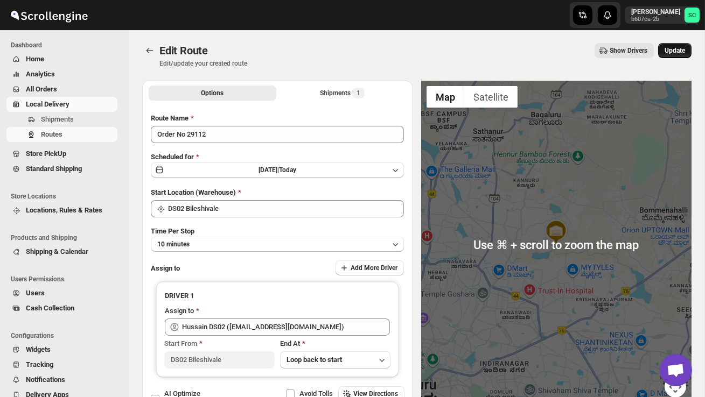
click at [677, 52] on span "Update" at bounding box center [675, 50] width 20 height 9
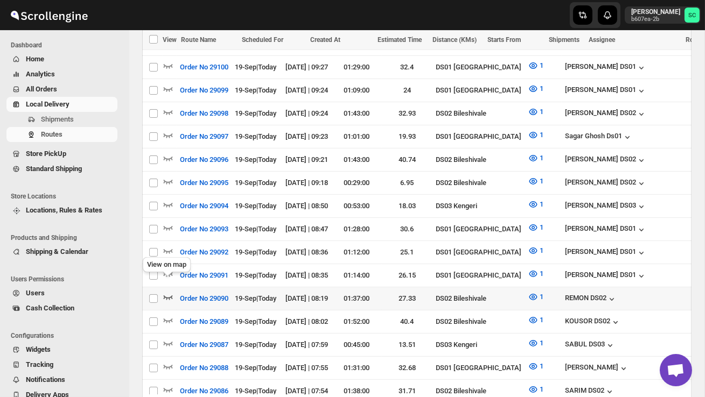
click at [168, 292] on icon "button" at bounding box center [168, 297] width 11 height 11
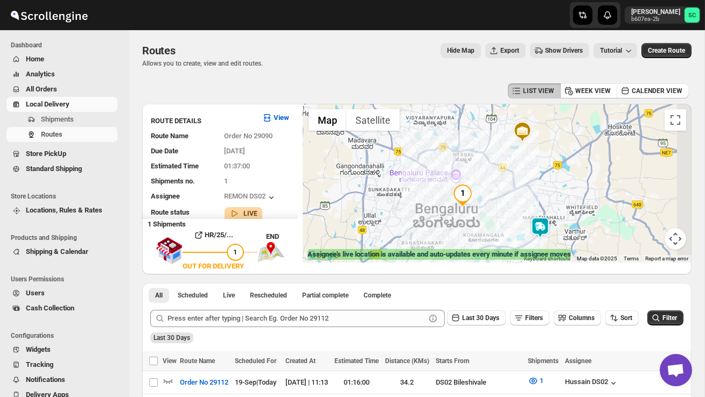
drag, startPoint x: 480, startPoint y: 225, endPoint x: 404, endPoint y: 163, distance: 97.6
click at [406, 164] on div at bounding box center [497, 183] width 388 height 159
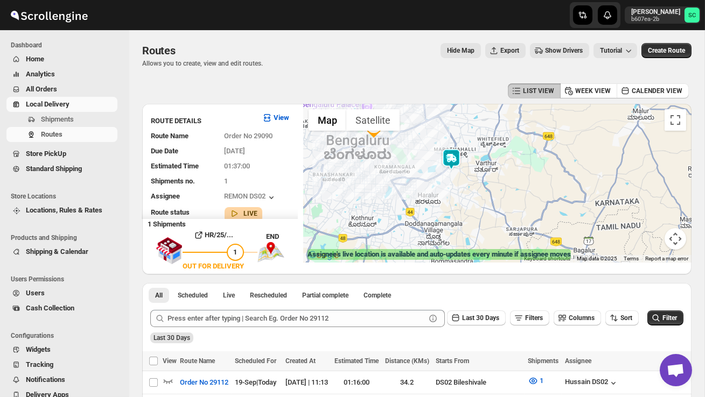
click at [455, 187] on div at bounding box center [497, 183] width 388 height 159
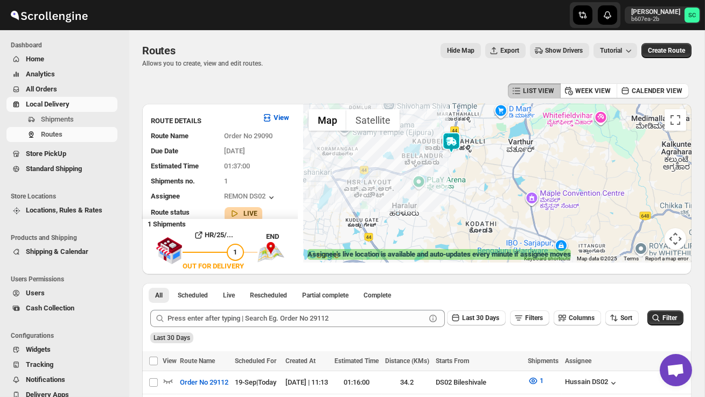
click at [495, 178] on div at bounding box center [497, 183] width 388 height 159
click at [494, 179] on div at bounding box center [497, 183] width 388 height 159
